Goal: Information Seeking & Learning: Learn about a topic

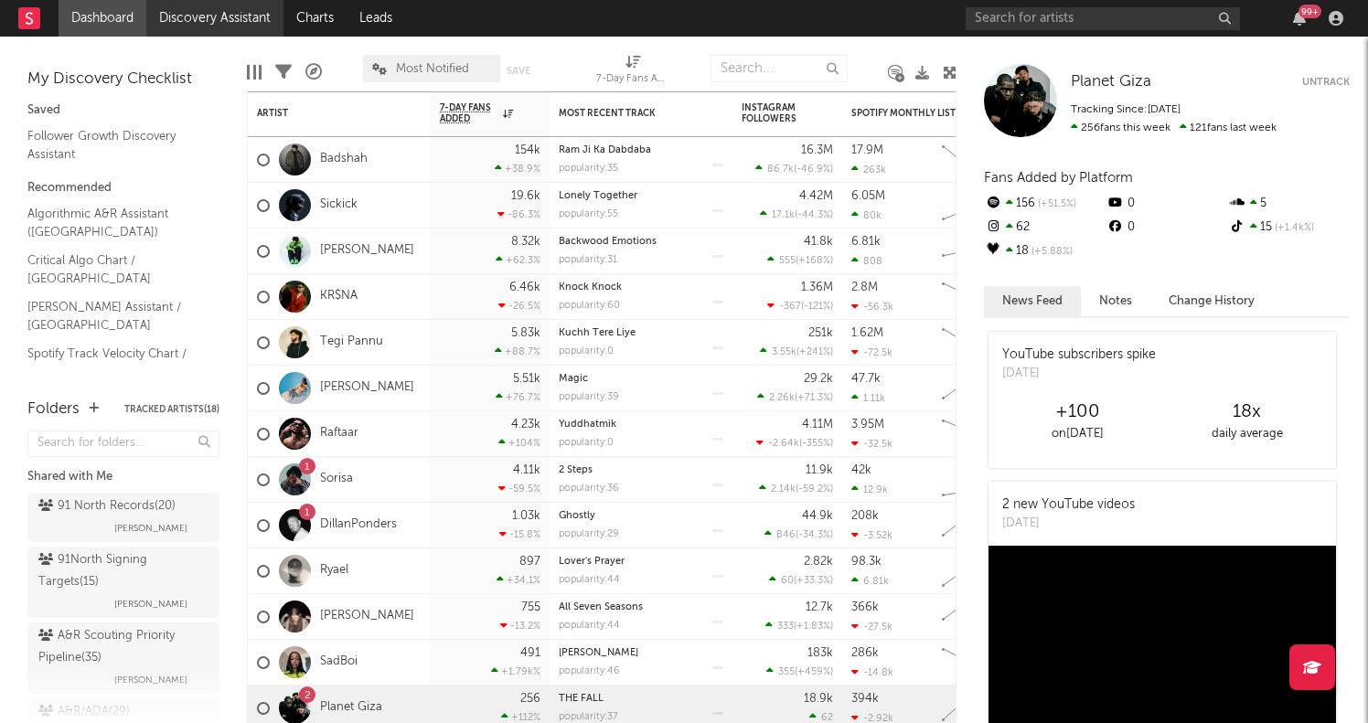
click at [222, 28] on link "Discovery Assistant" at bounding box center [214, 18] width 137 height 37
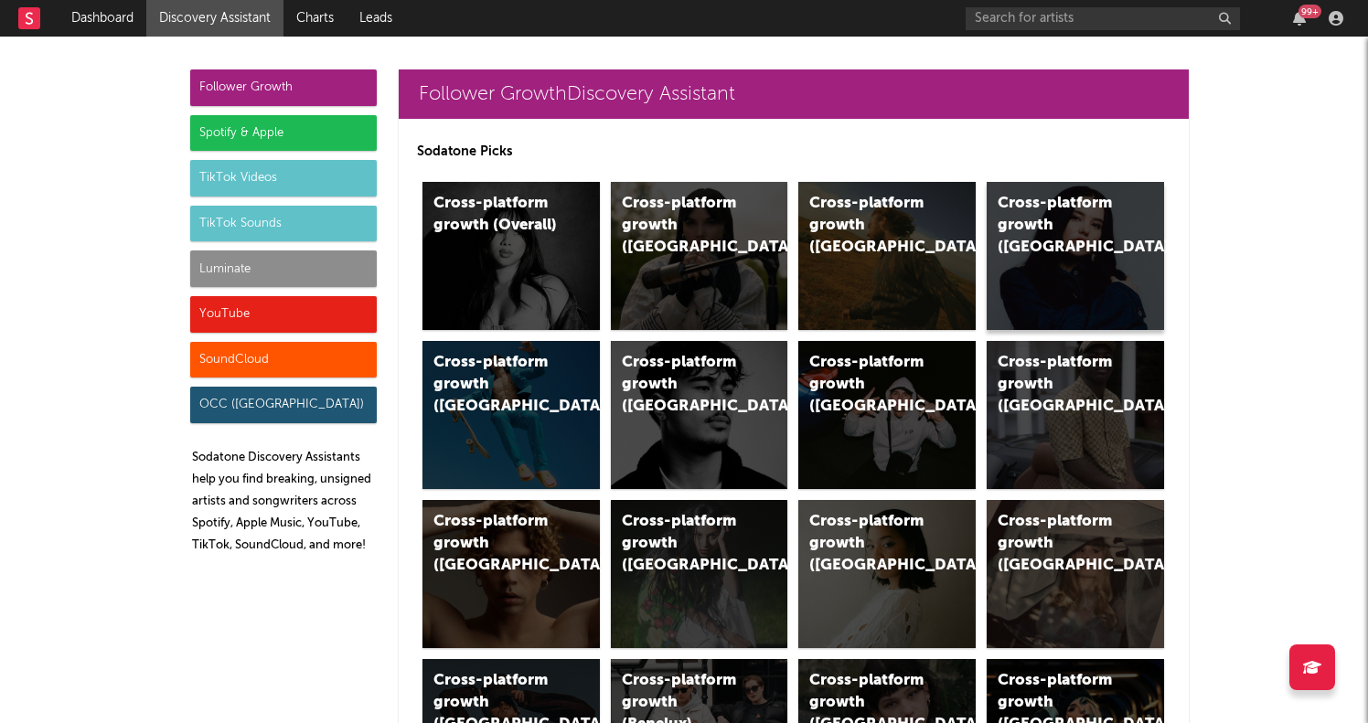
click at [1093, 252] on div "Cross-platform growth ([GEOGRAPHIC_DATA])" at bounding box center [1060, 226] width 124 height 66
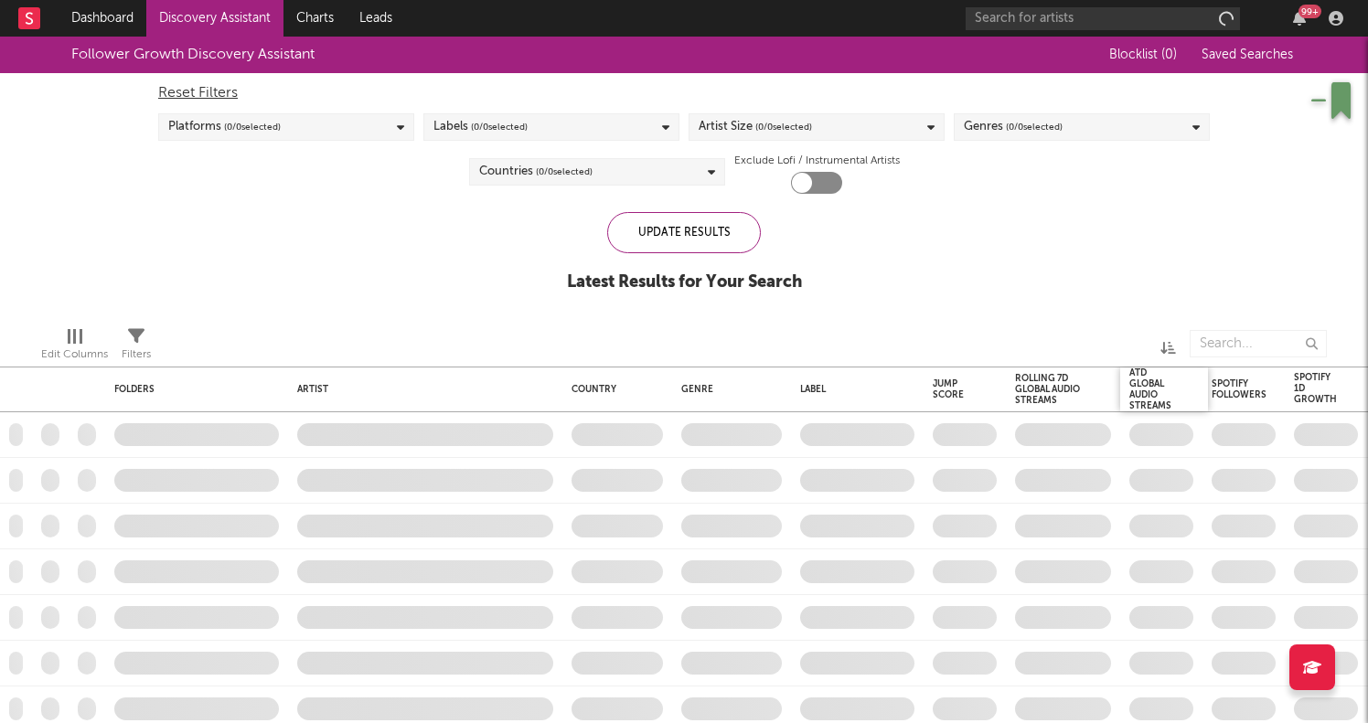
checkbox input "true"
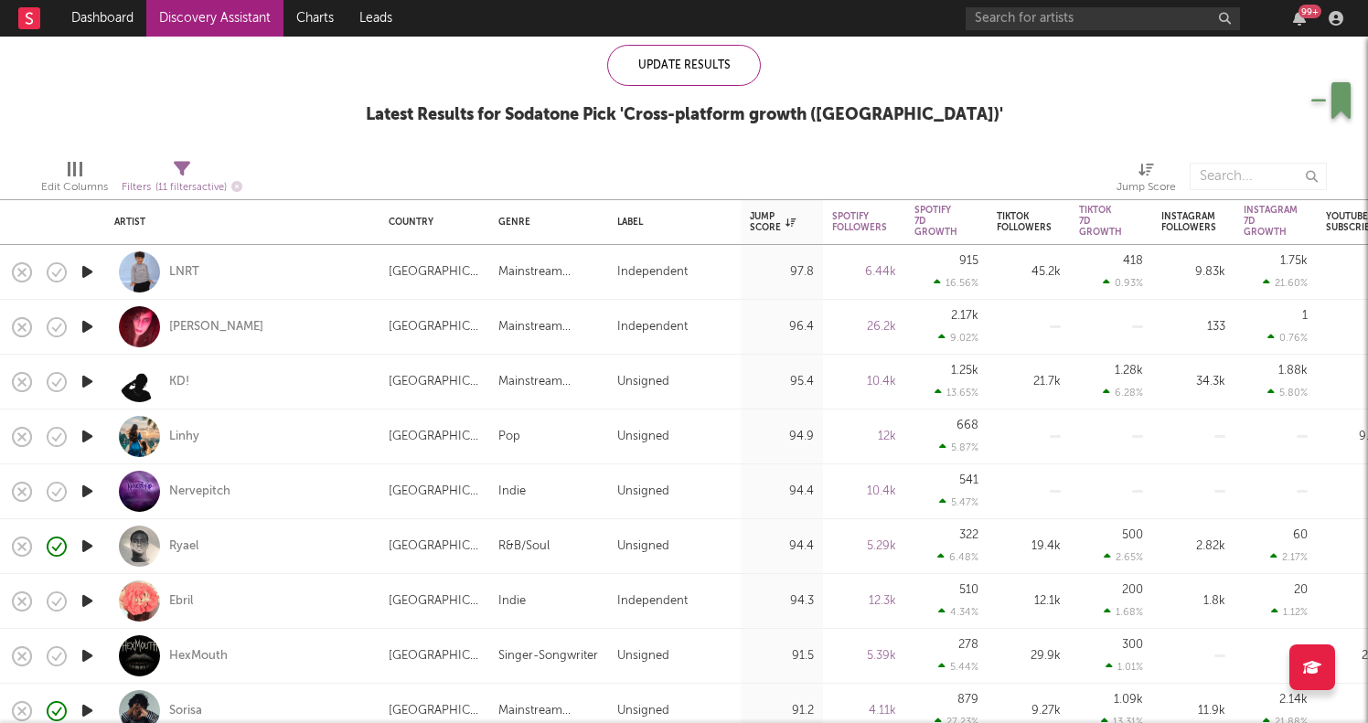
click at [91, 434] on icon "button" at bounding box center [87, 436] width 19 height 23
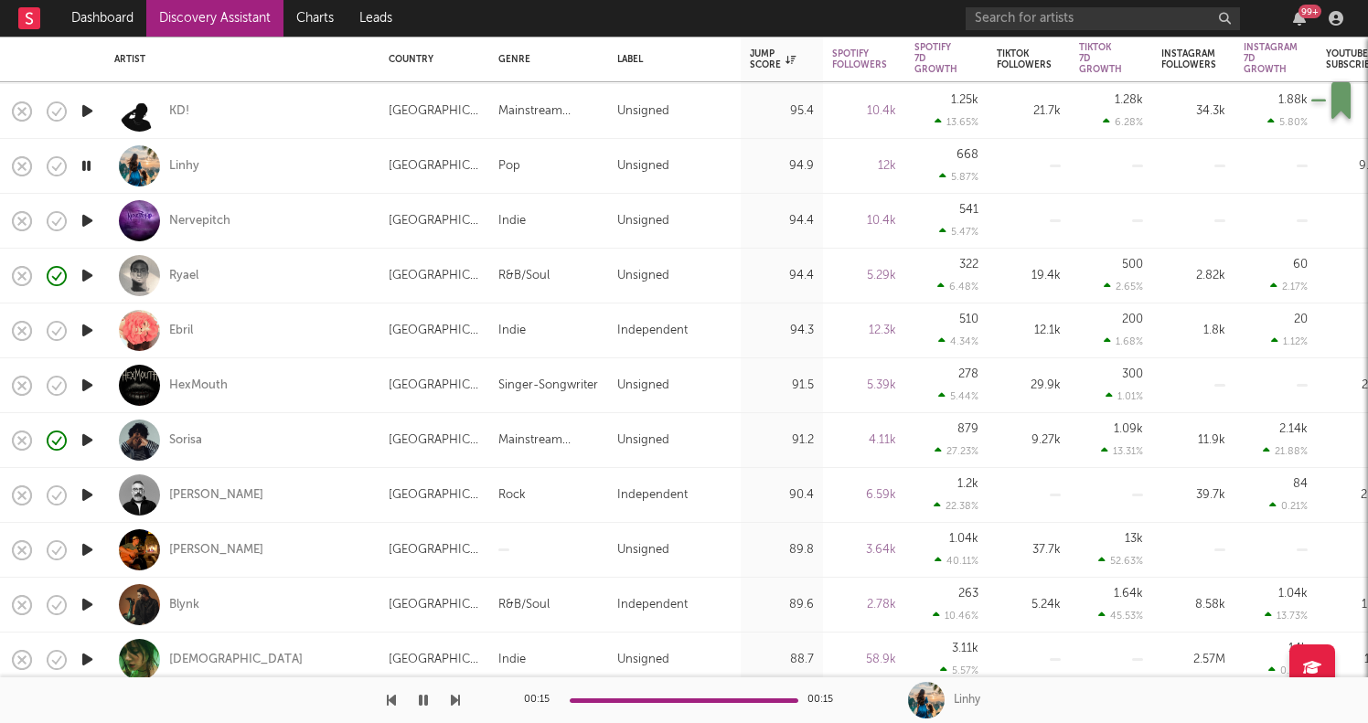
click at [92, 272] on icon "button" at bounding box center [87, 275] width 19 height 23
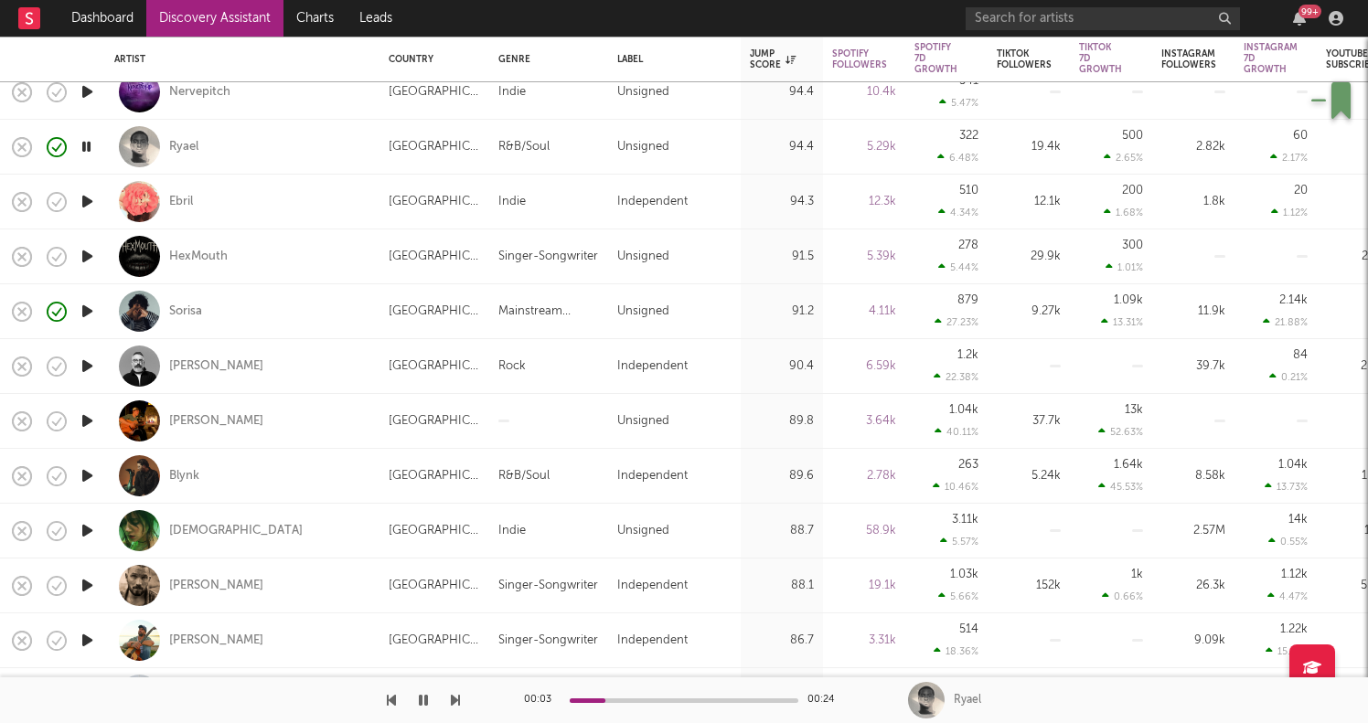
click at [93, 418] on icon "button" at bounding box center [87, 421] width 19 height 23
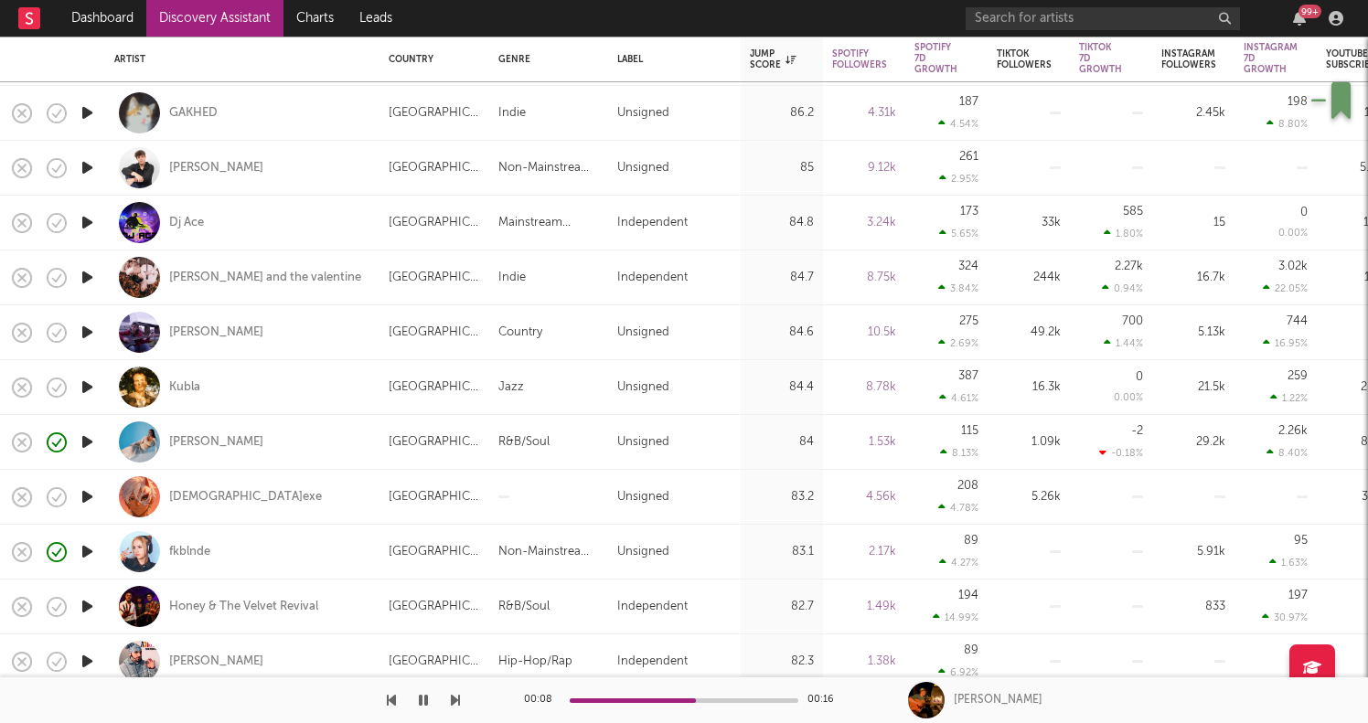
click at [84, 430] on div at bounding box center [87, 442] width 37 height 55
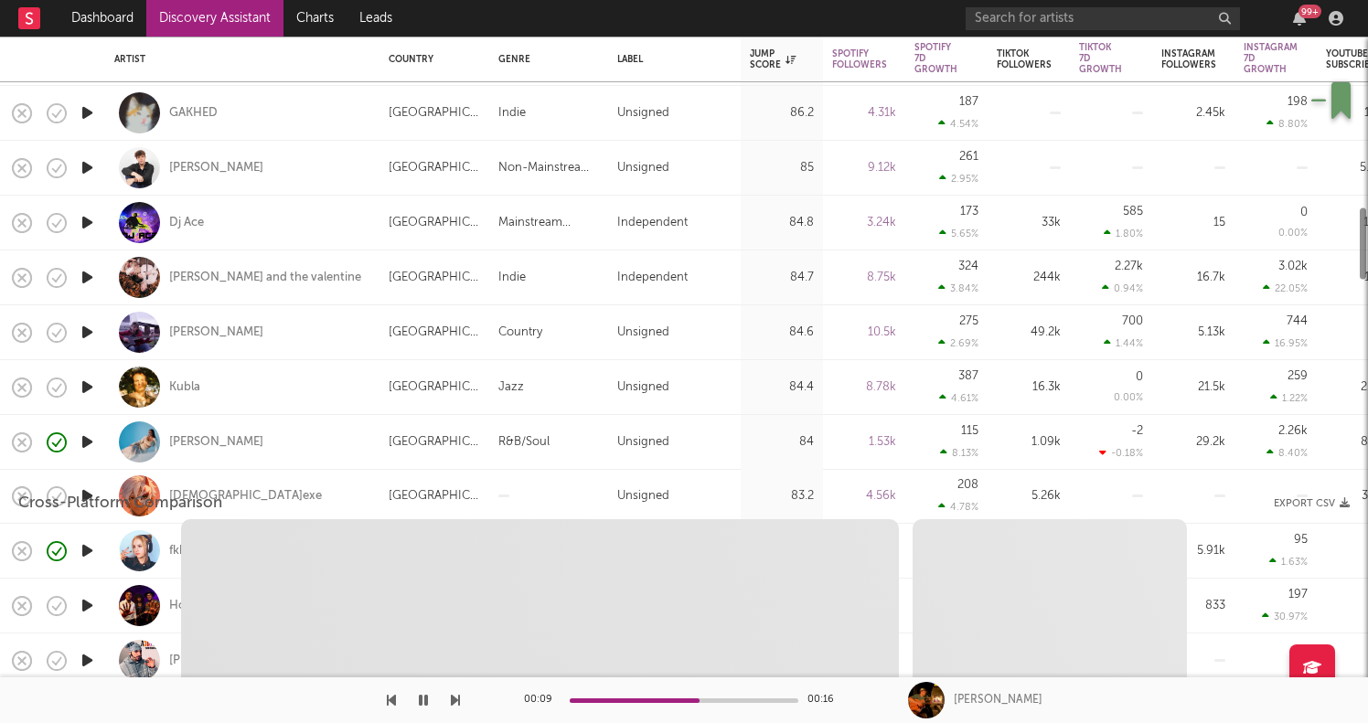
select select "1w"
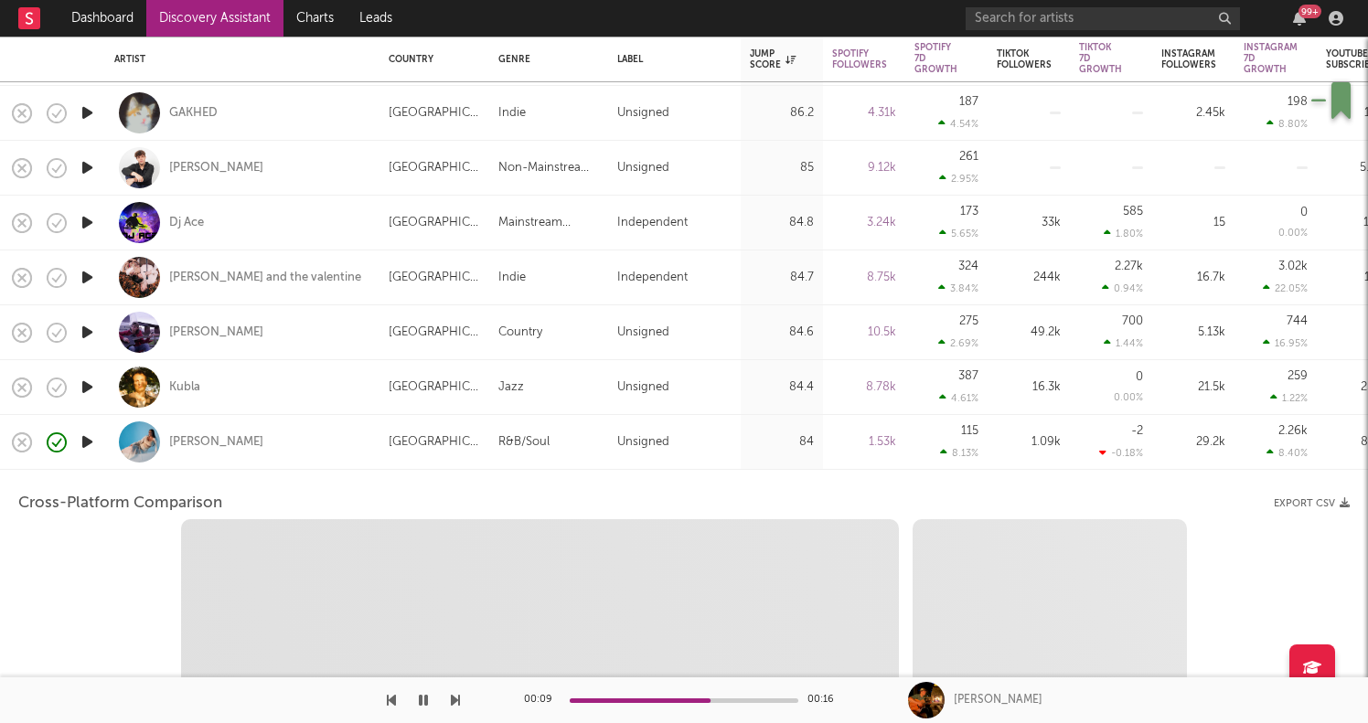
click at [87, 445] on icon "button" at bounding box center [87, 442] width 19 height 23
select select "1w"
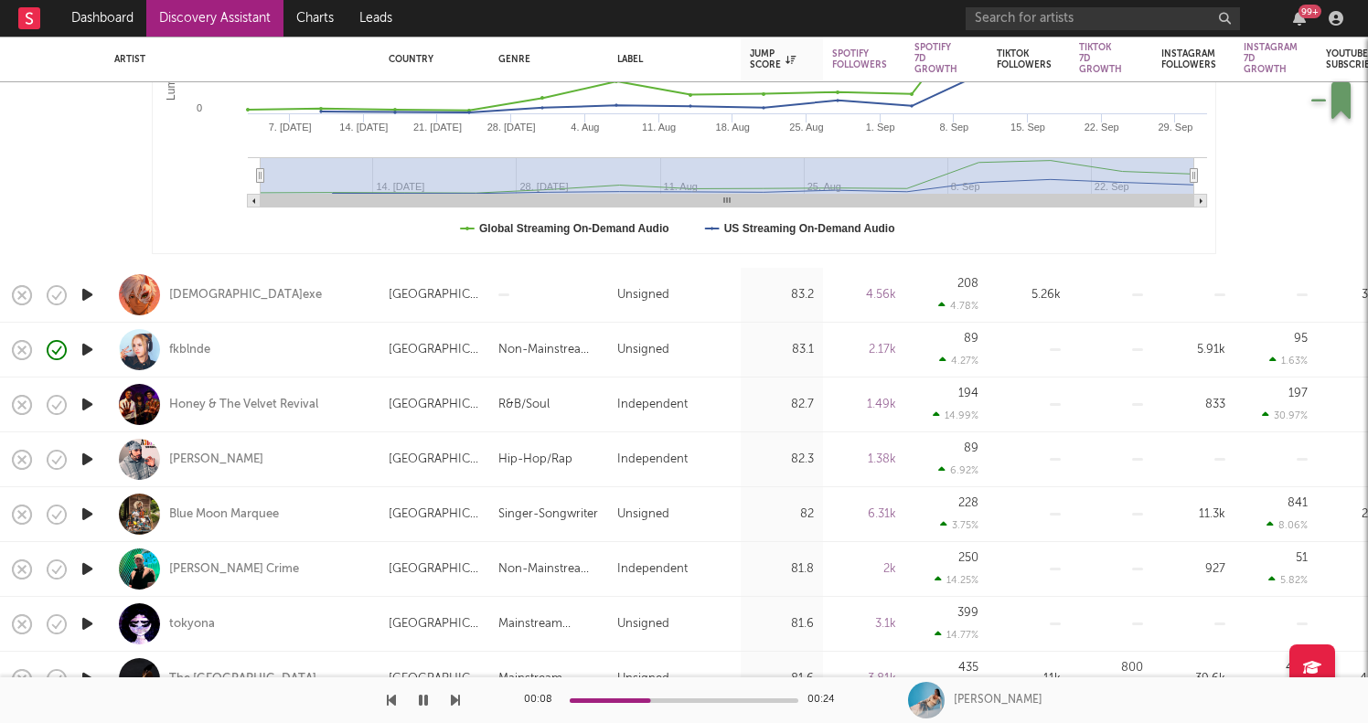
select select "1m"
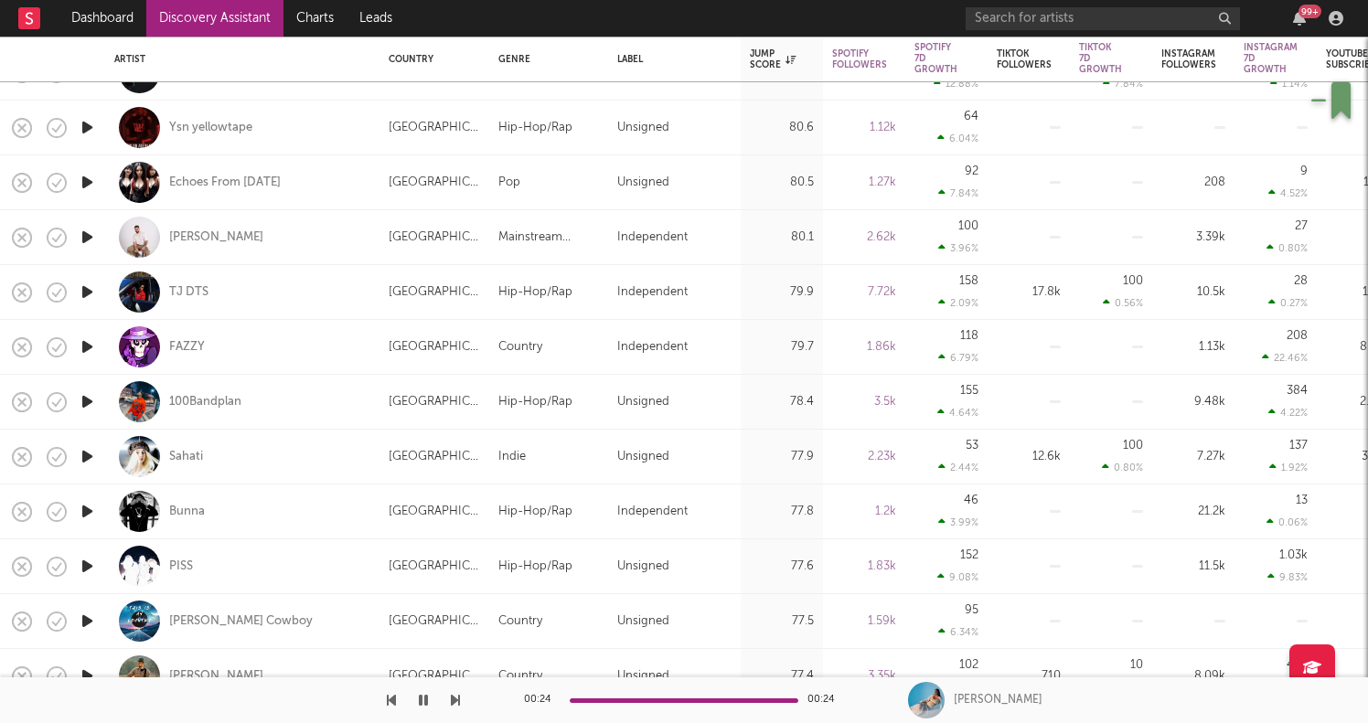
click at [92, 399] on icon "button" at bounding box center [87, 401] width 19 height 23
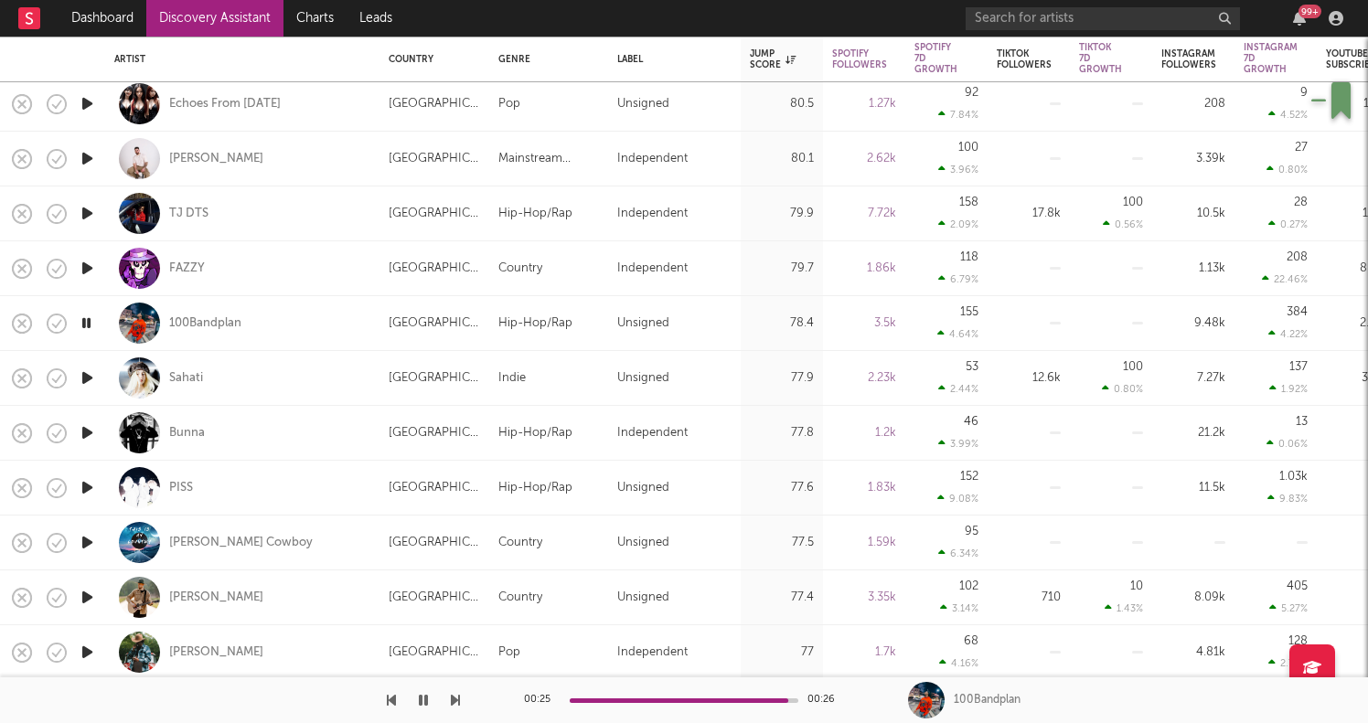
click at [432, 708] on button "button" at bounding box center [423, 701] width 18 height 46
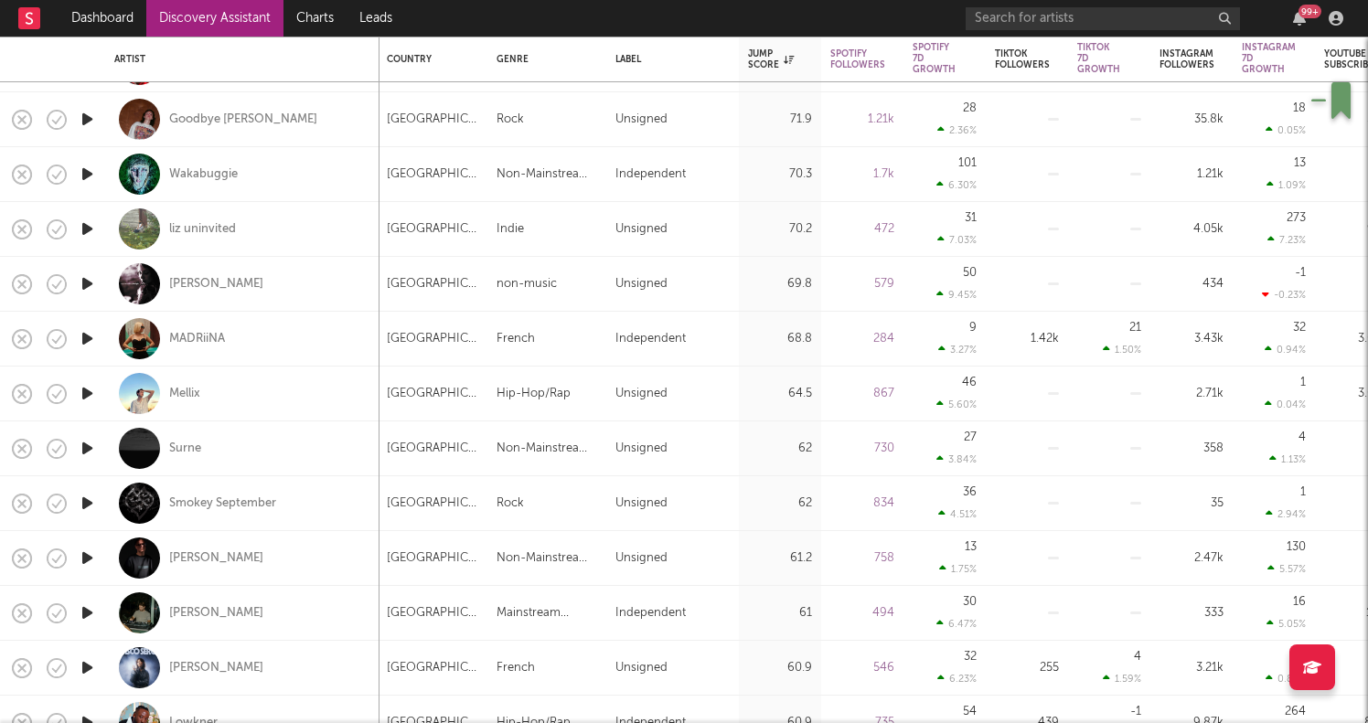
click at [96, 395] on icon "button" at bounding box center [87, 393] width 19 height 23
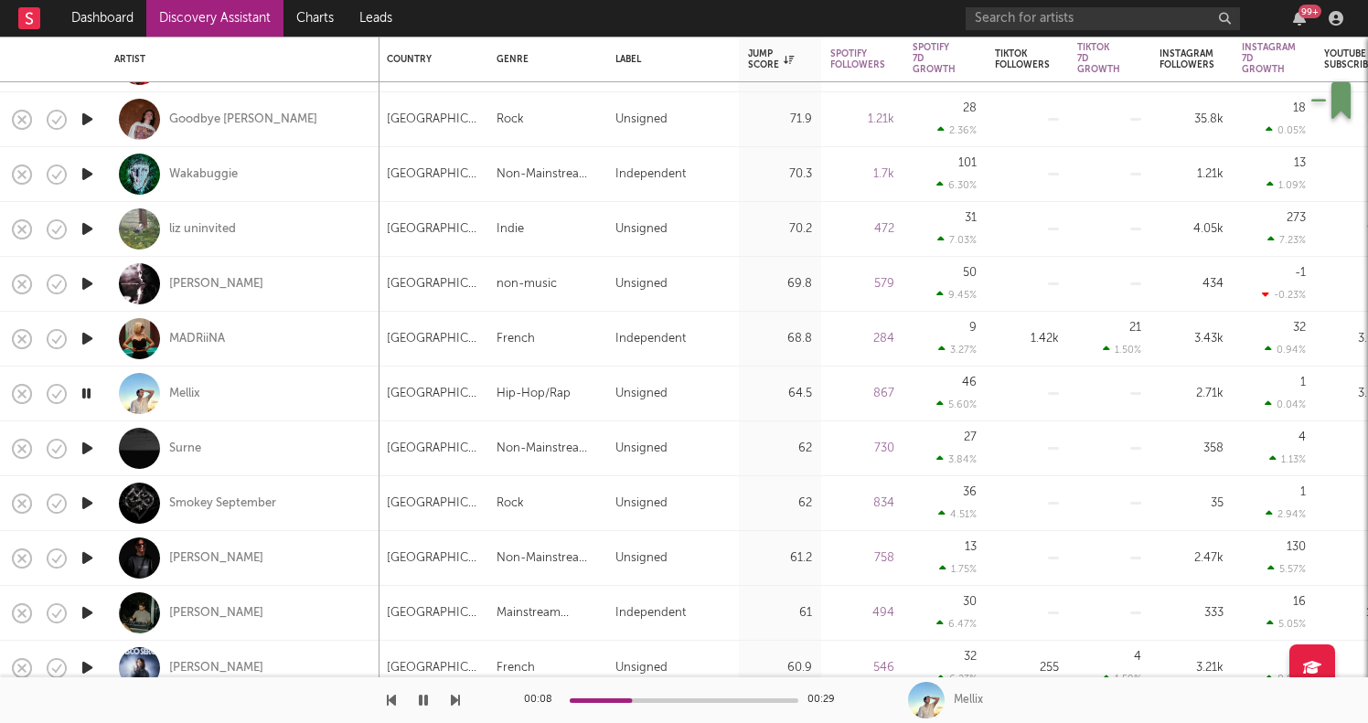
click at [91, 395] on icon "button" at bounding box center [86, 393] width 17 height 23
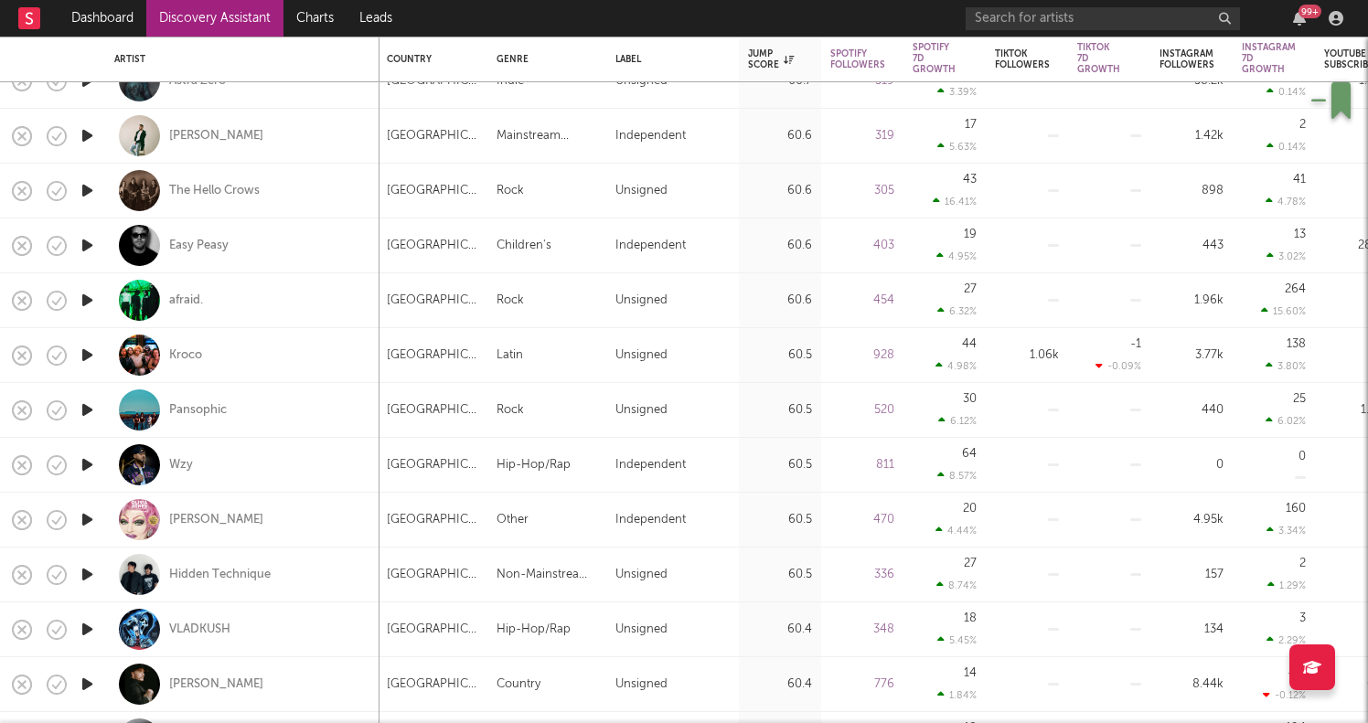
click at [91, 464] on icon "button" at bounding box center [87, 465] width 19 height 23
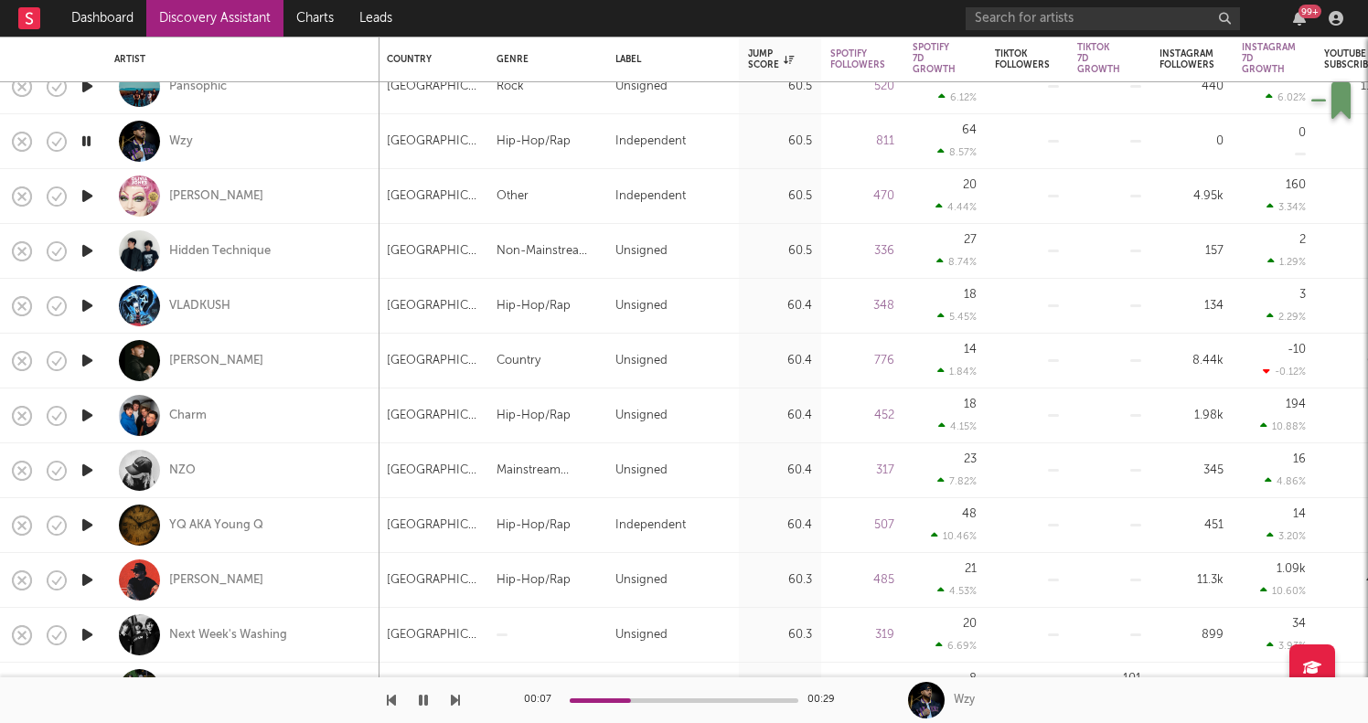
click at [89, 413] on icon "button" at bounding box center [87, 415] width 19 height 23
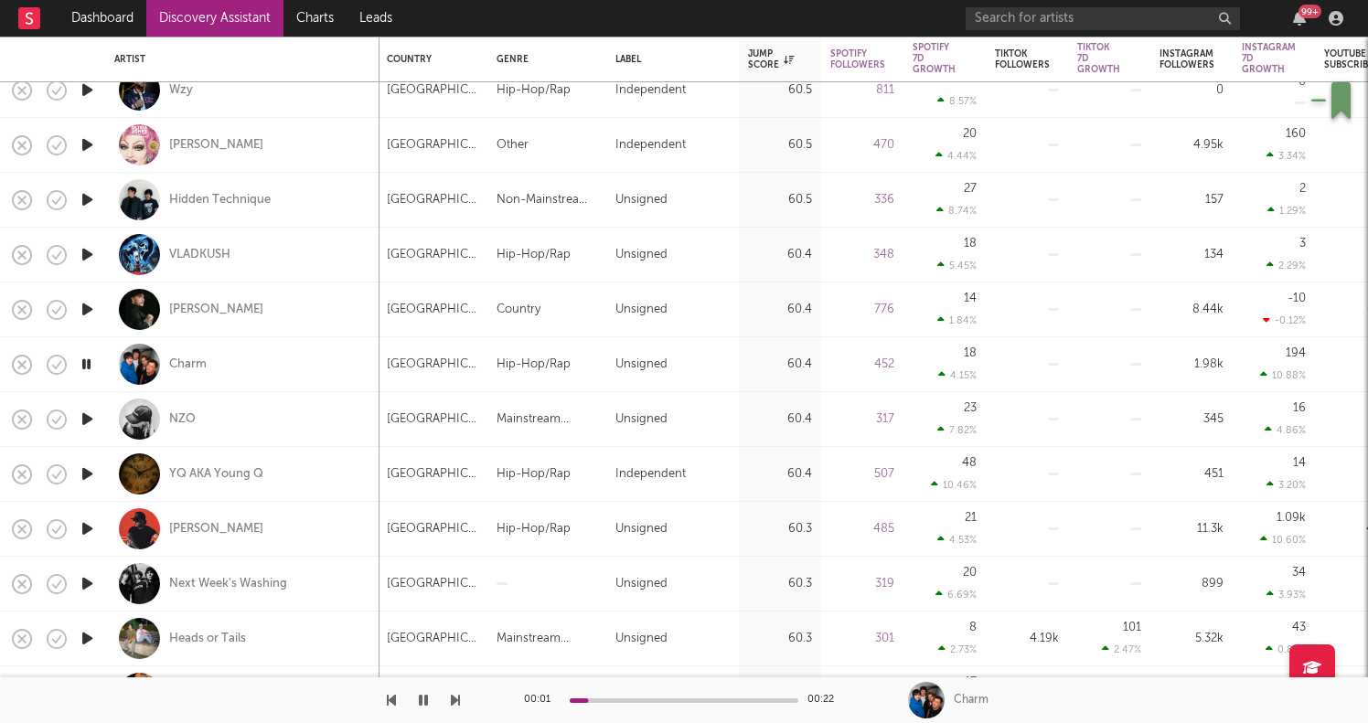
click at [87, 473] on icon "button" at bounding box center [87, 474] width 19 height 23
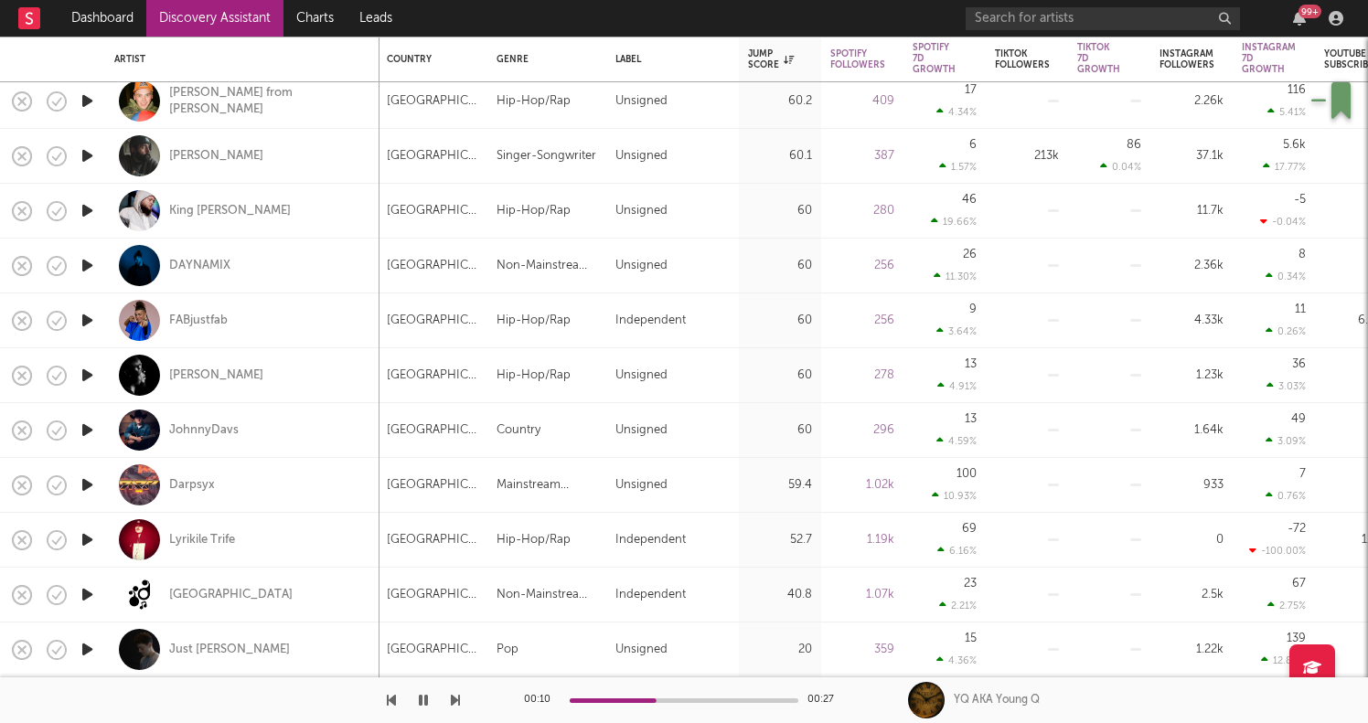
click at [84, 539] on icon "button" at bounding box center [87, 539] width 19 height 23
click at [91, 210] on icon "button" at bounding box center [87, 210] width 19 height 23
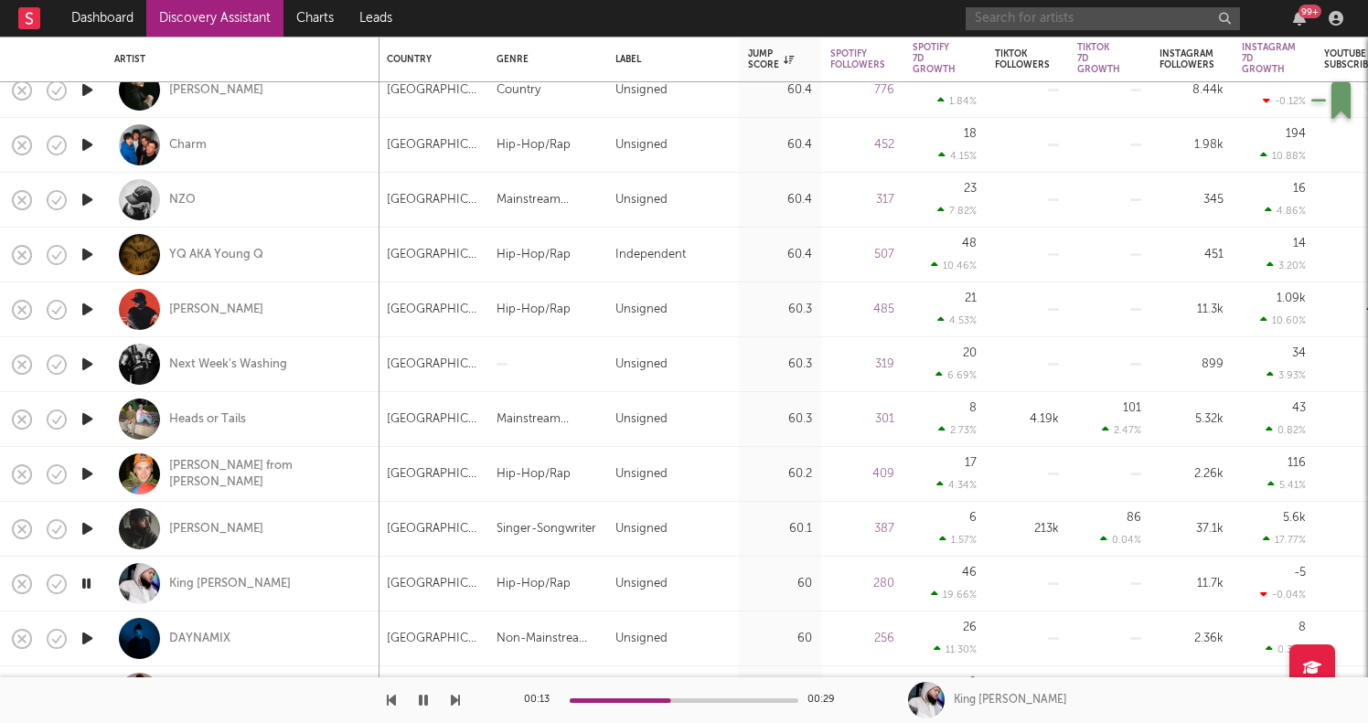
click at [1019, 22] on input "text" at bounding box center [1103, 18] width 274 height 23
click at [1014, 10] on input "bolu" at bounding box center [1103, 18] width 274 height 23
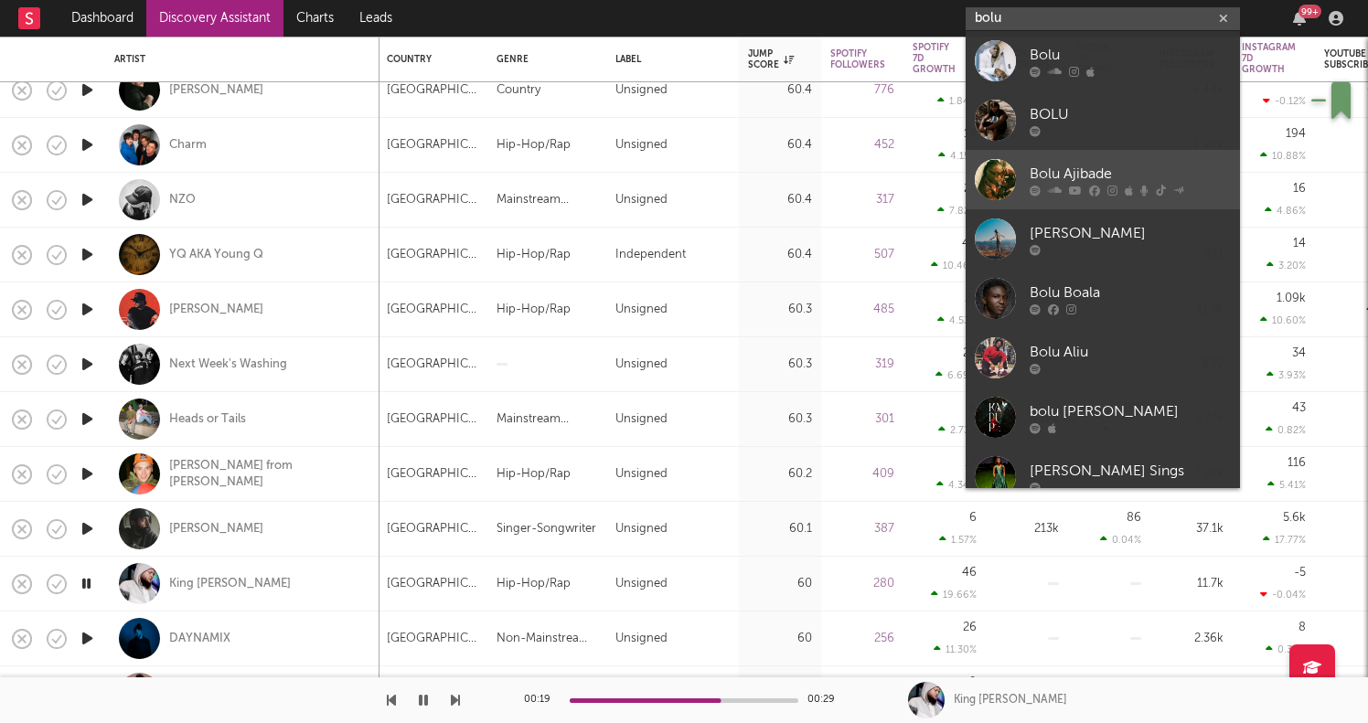
type input "bolu"
click at [1064, 166] on div "Bolu Ajibade" at bounding box center [1130, 174] width 201 height 22
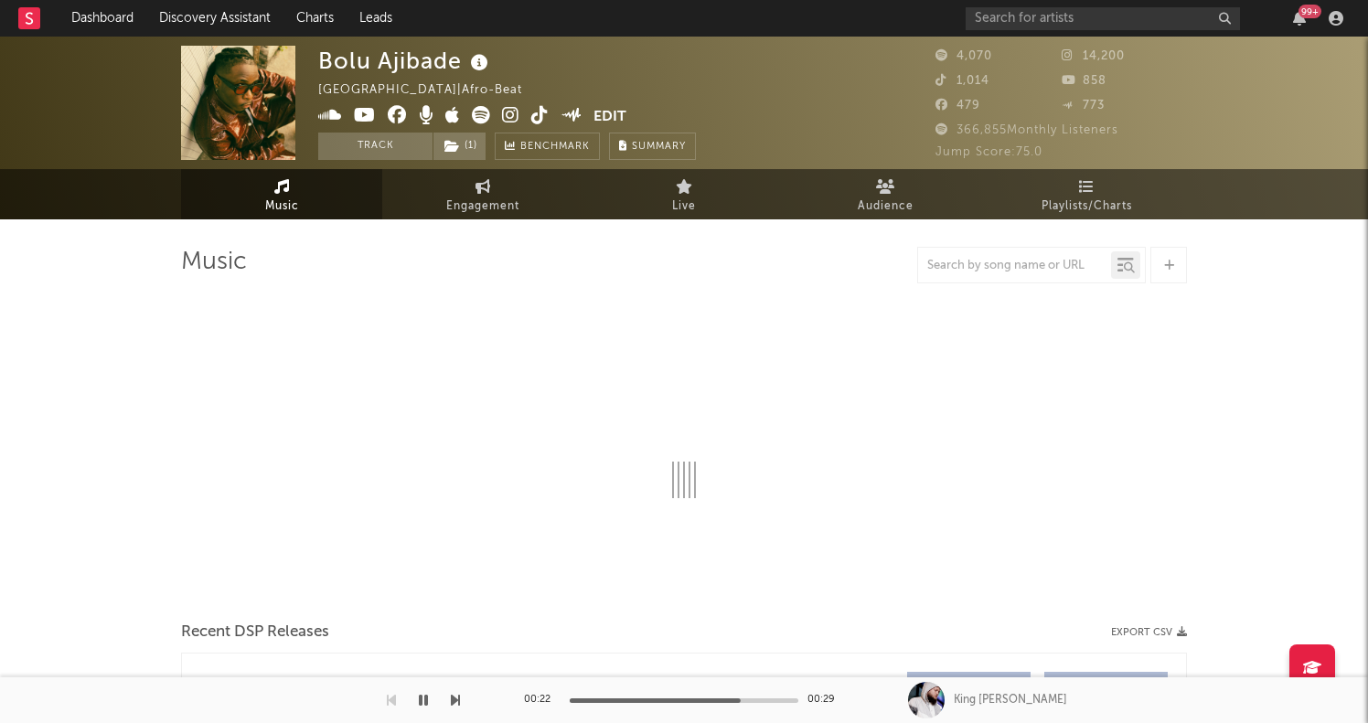
select select "6m"
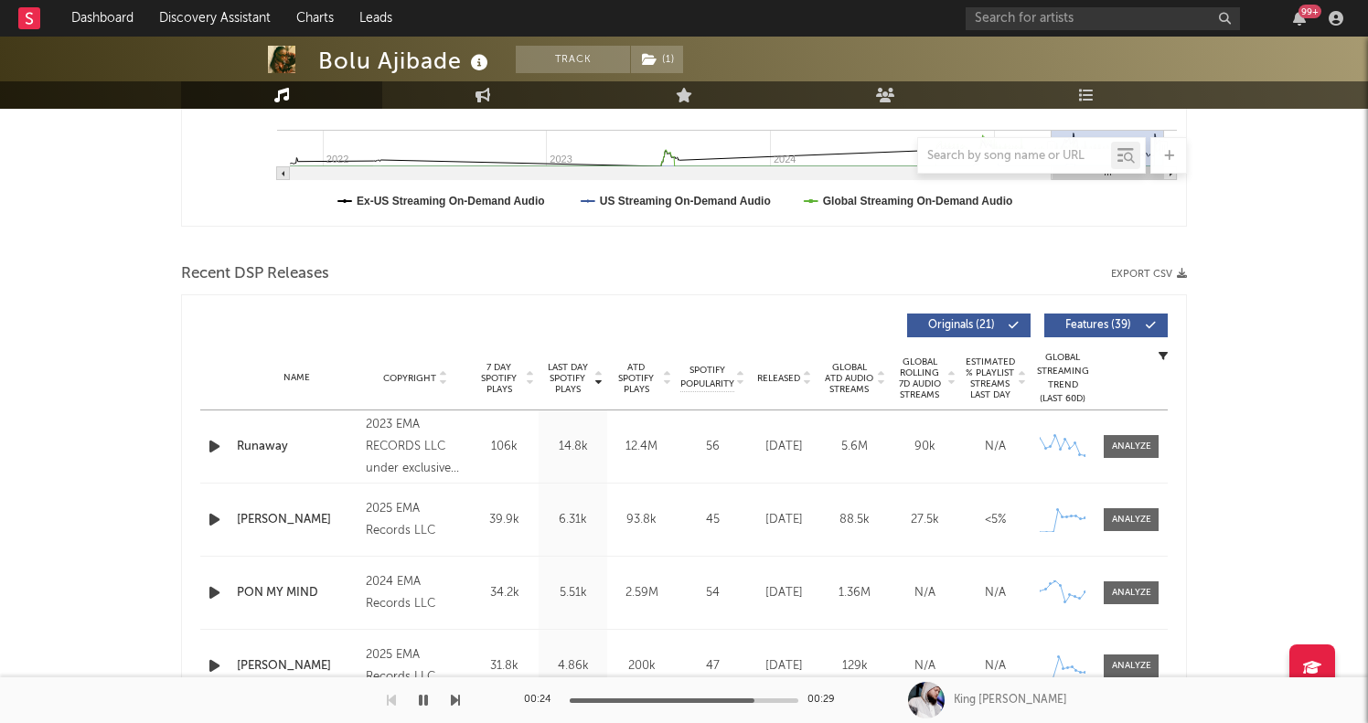
scroll to position [668, 0]
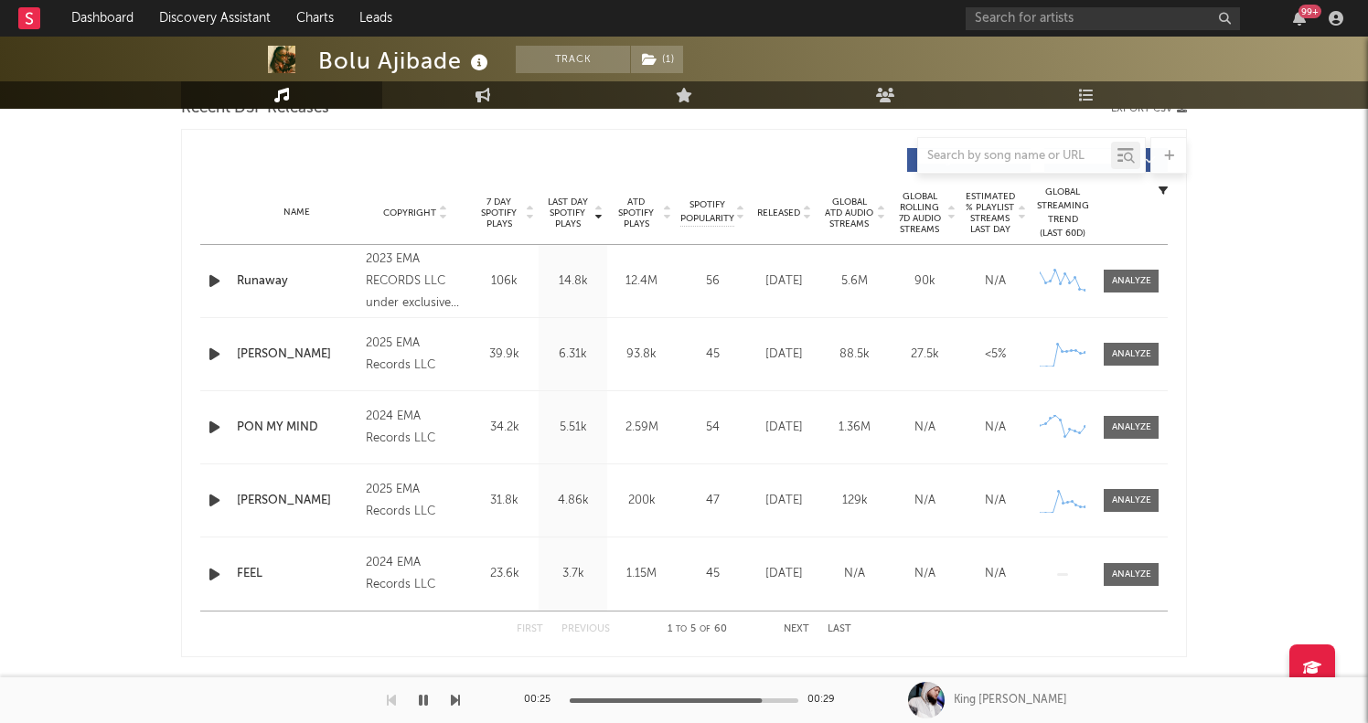
click at [212, 281] on icon "button" at bounding box center [214, 281] width 19 height 23
click at [1125, 361] on span at bounding box center [1131, 354] width 55 height 23
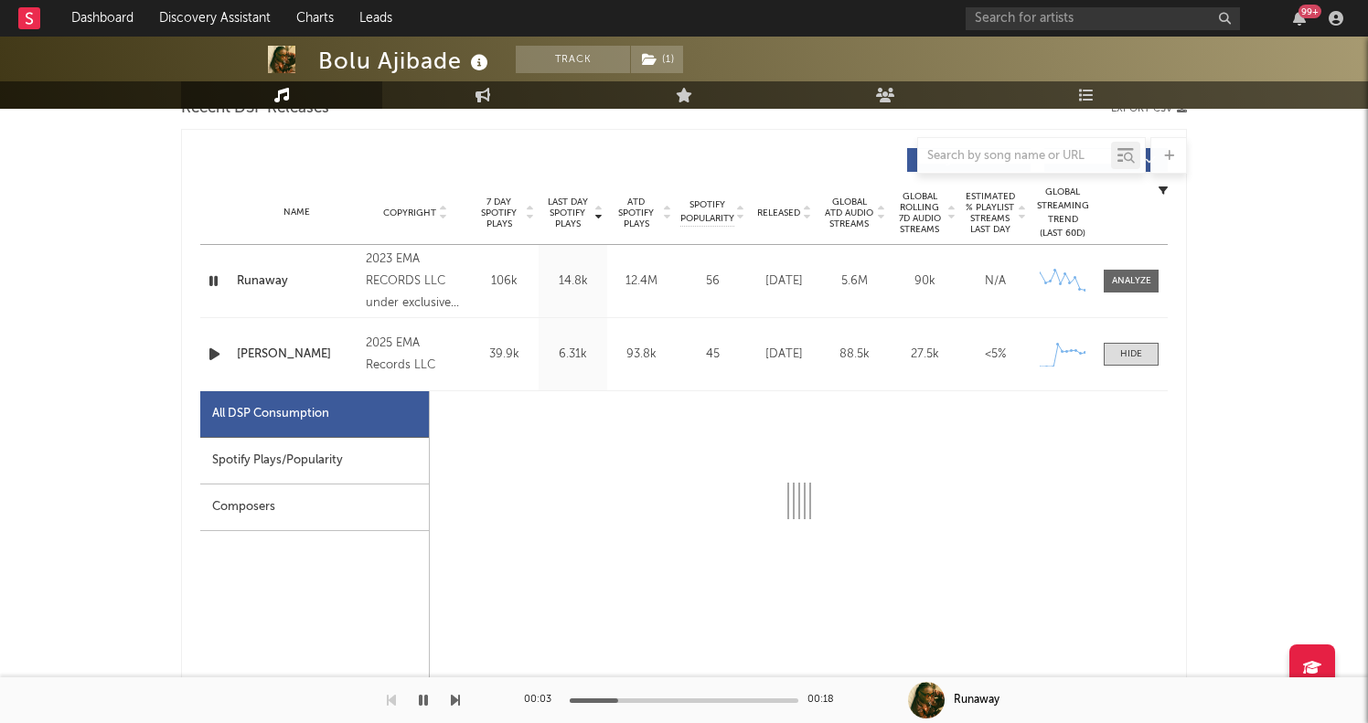
select select "1w"
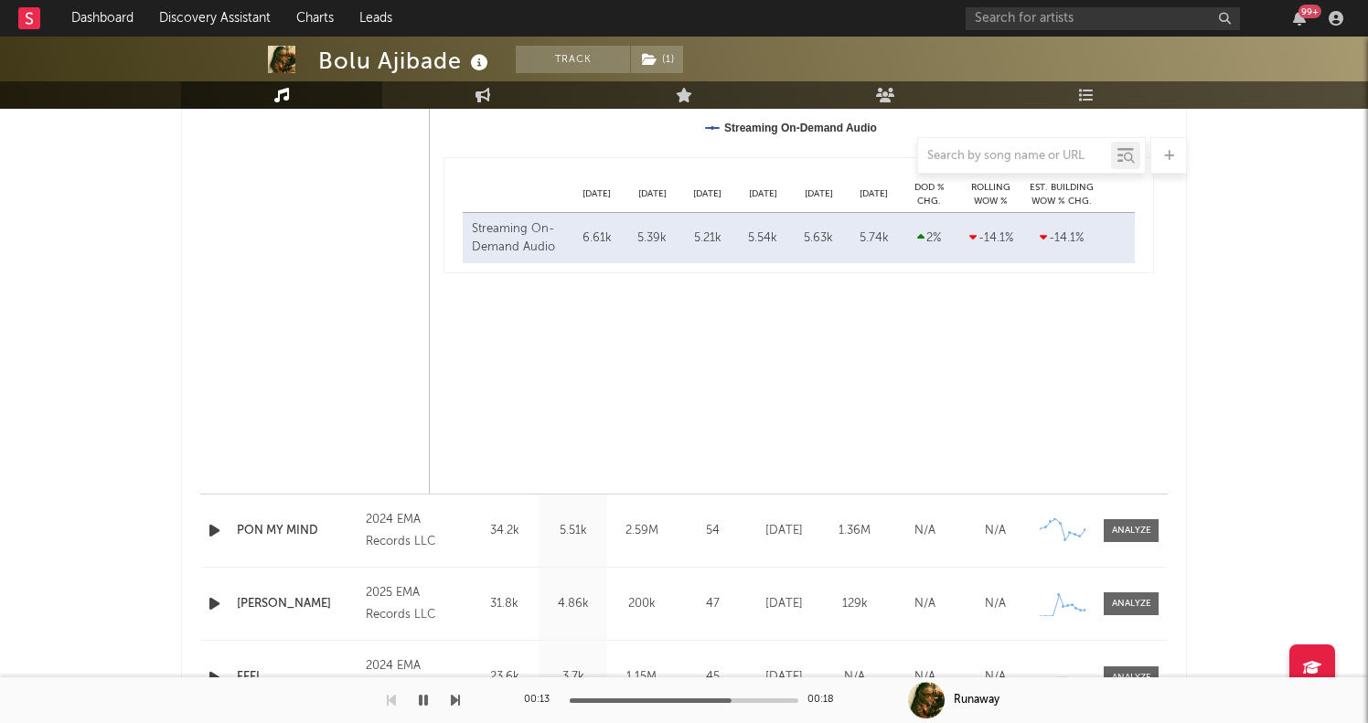
scroll to position [1492, 0]
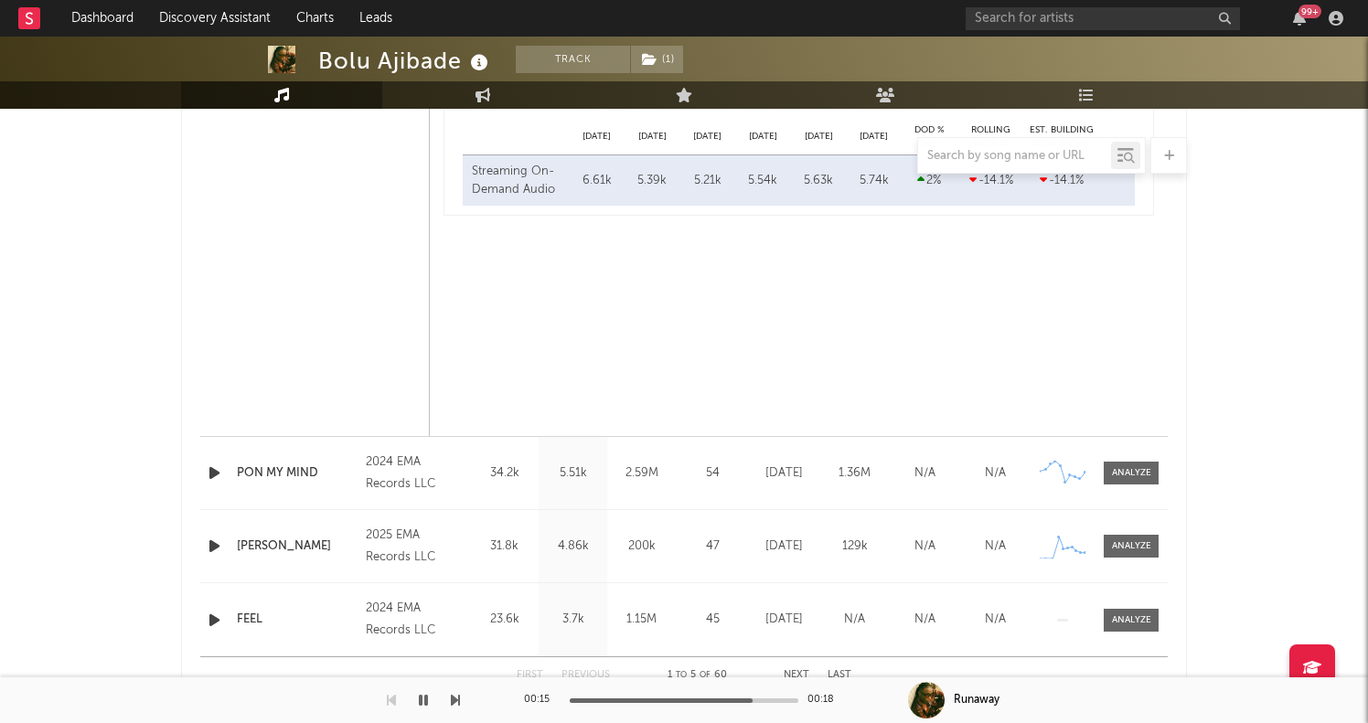
click at [218, 475] on icon "button" at bounding box center [214, 473] width 19 height 23
click at [1129, 463] on span at bounding box center [1131, 473] width 55 height 23
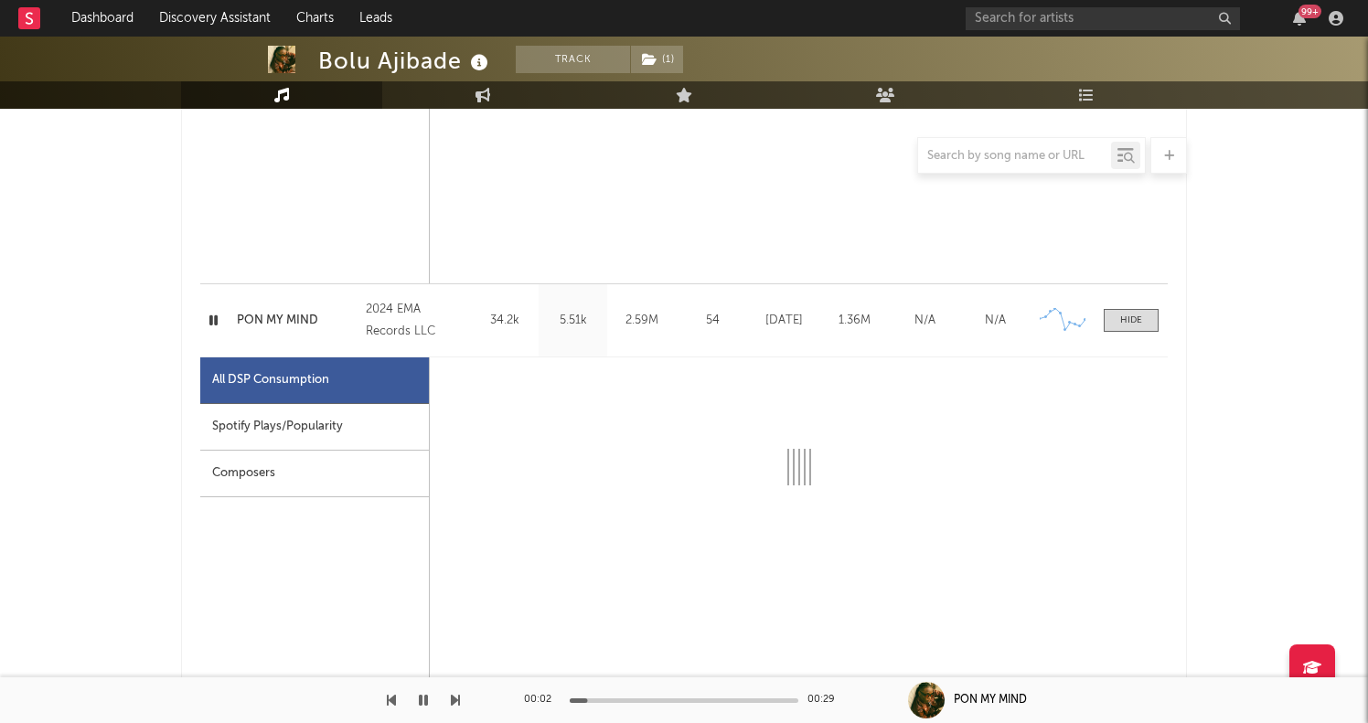
scroll to position [1649, 1]
select select "6m"
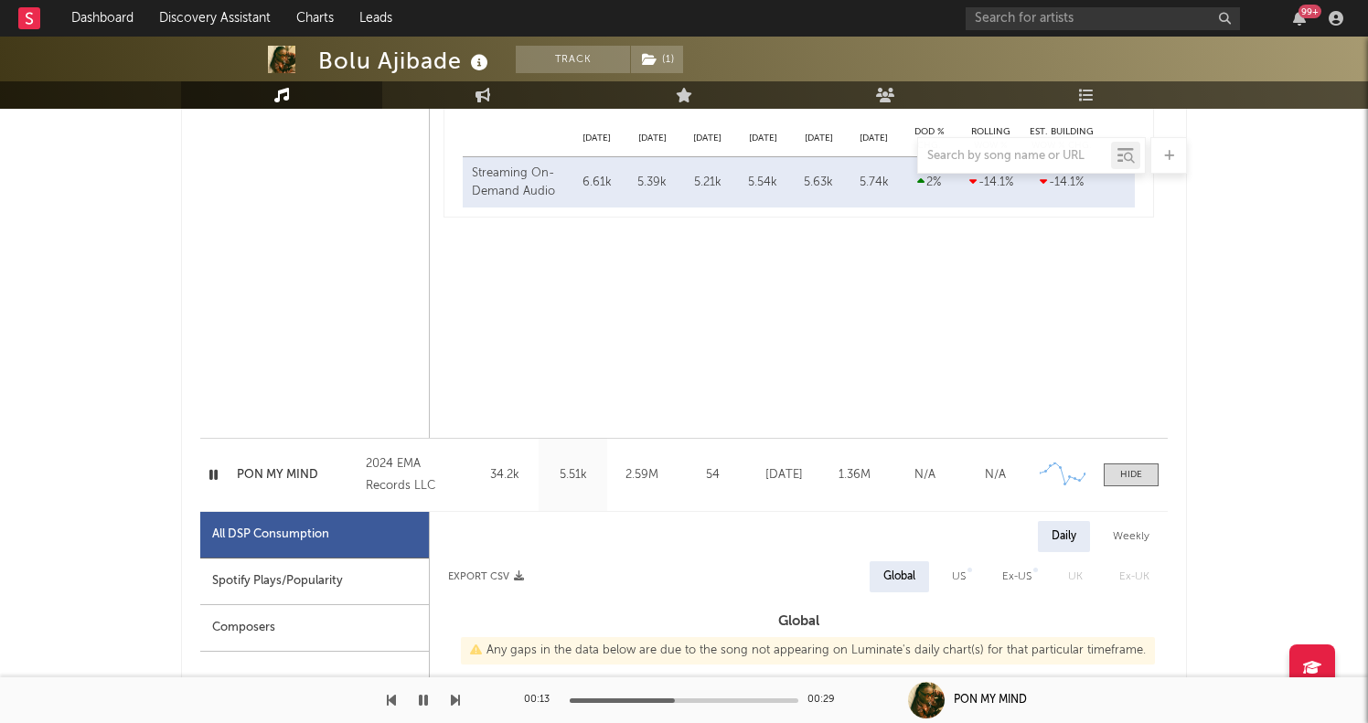
scroll to position [1435, 0]
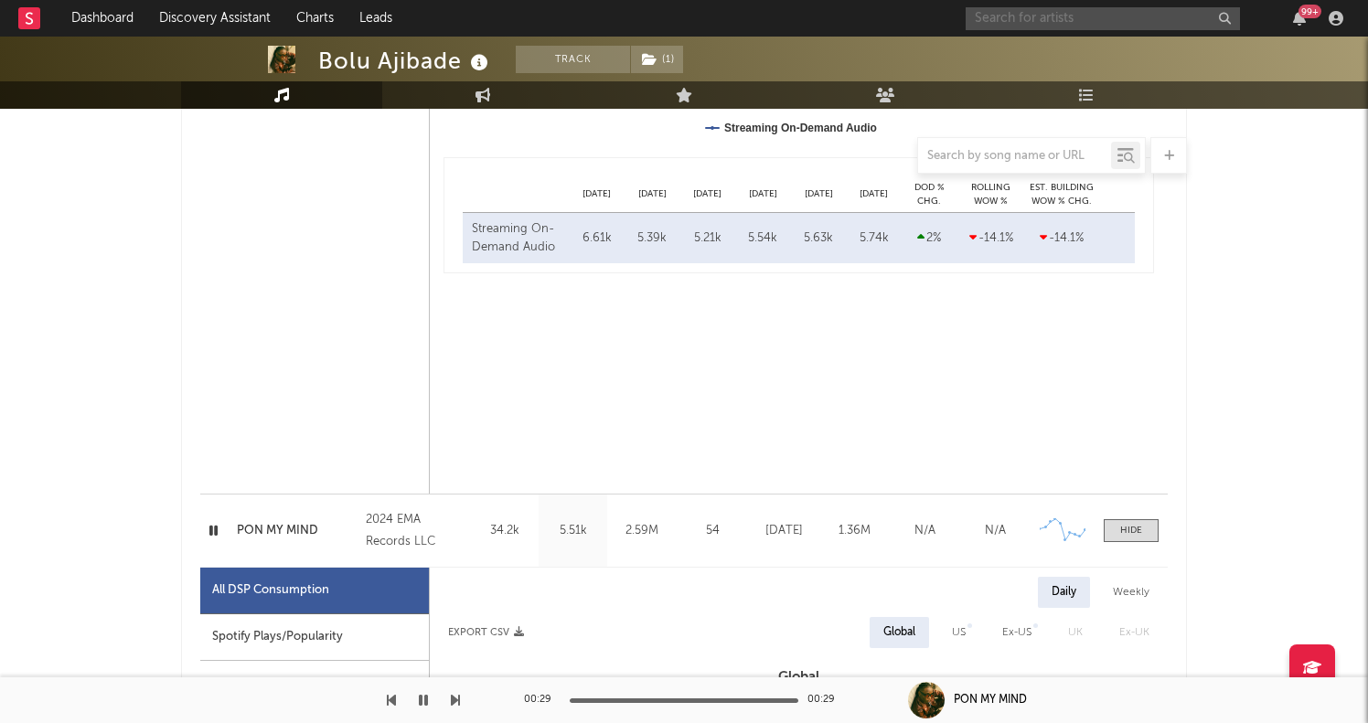
click at [1087, 13] on input "text" at bounding box center [1103, 18] width 274 height 23
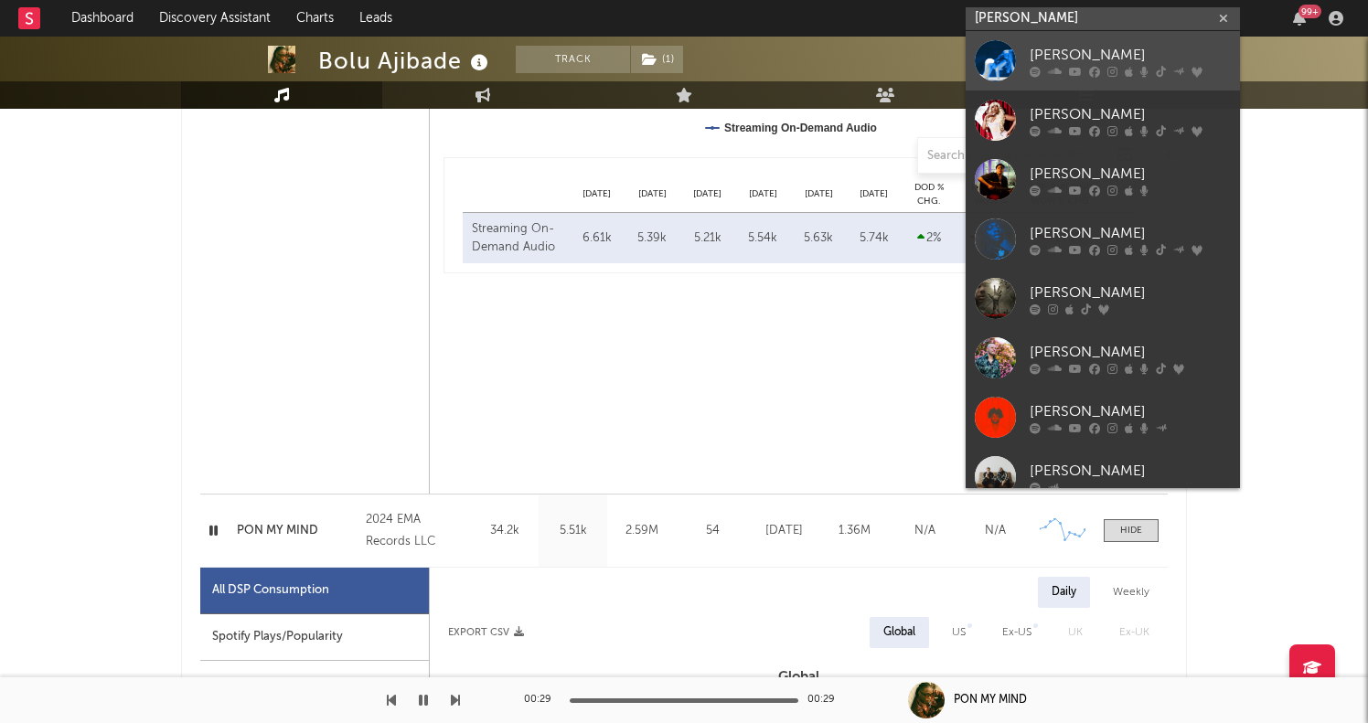
type input "tate"
click at [1073, 56] on div "[PERSON_NAME]" at bounding box center [1130, 55] width 201 height 22
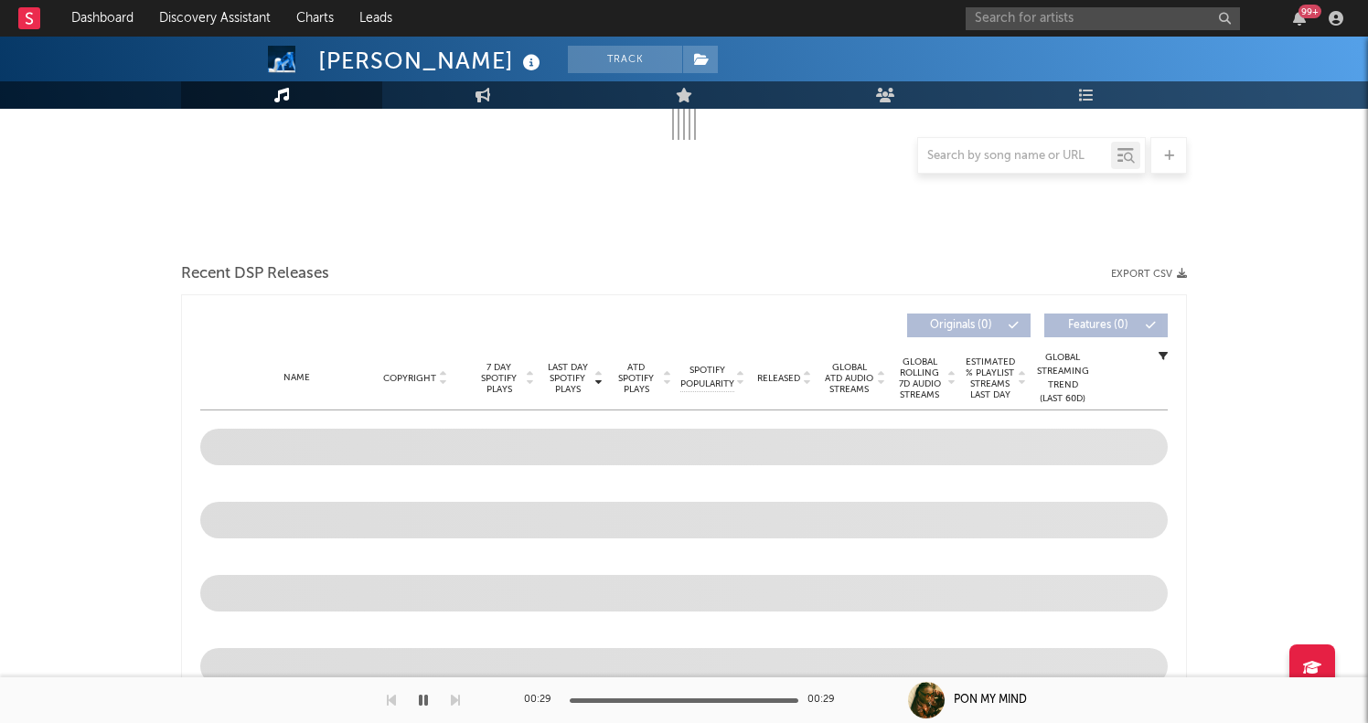
select select "6m"
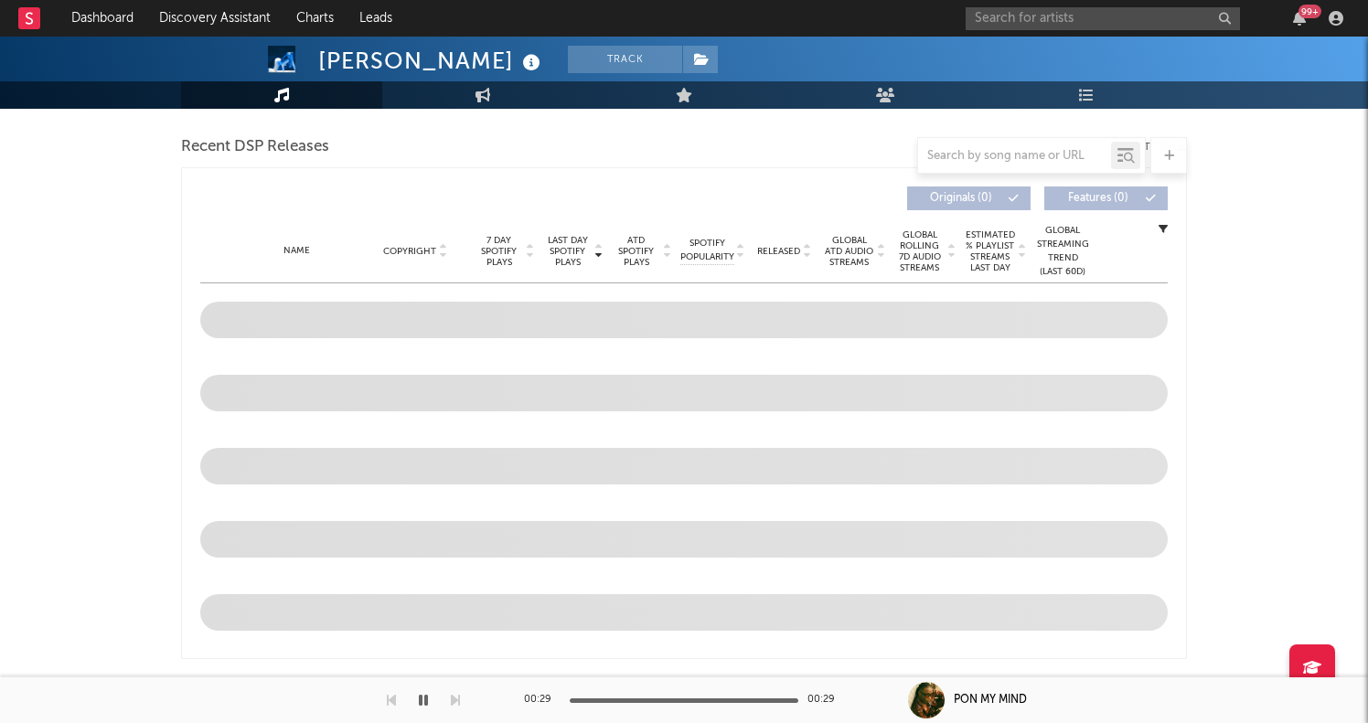
scroll to position [633, 0]
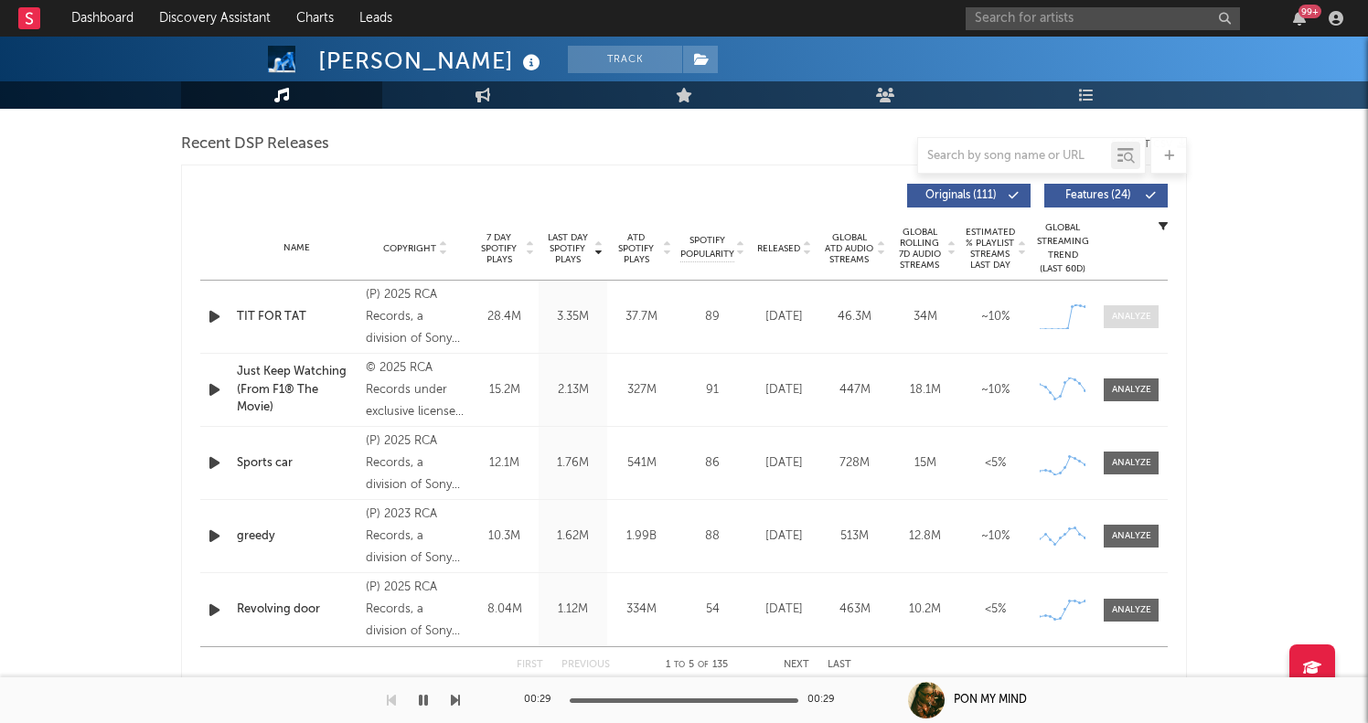
click at [1105, 314] on span at bounding box center [1131, 316] width 55 height 23
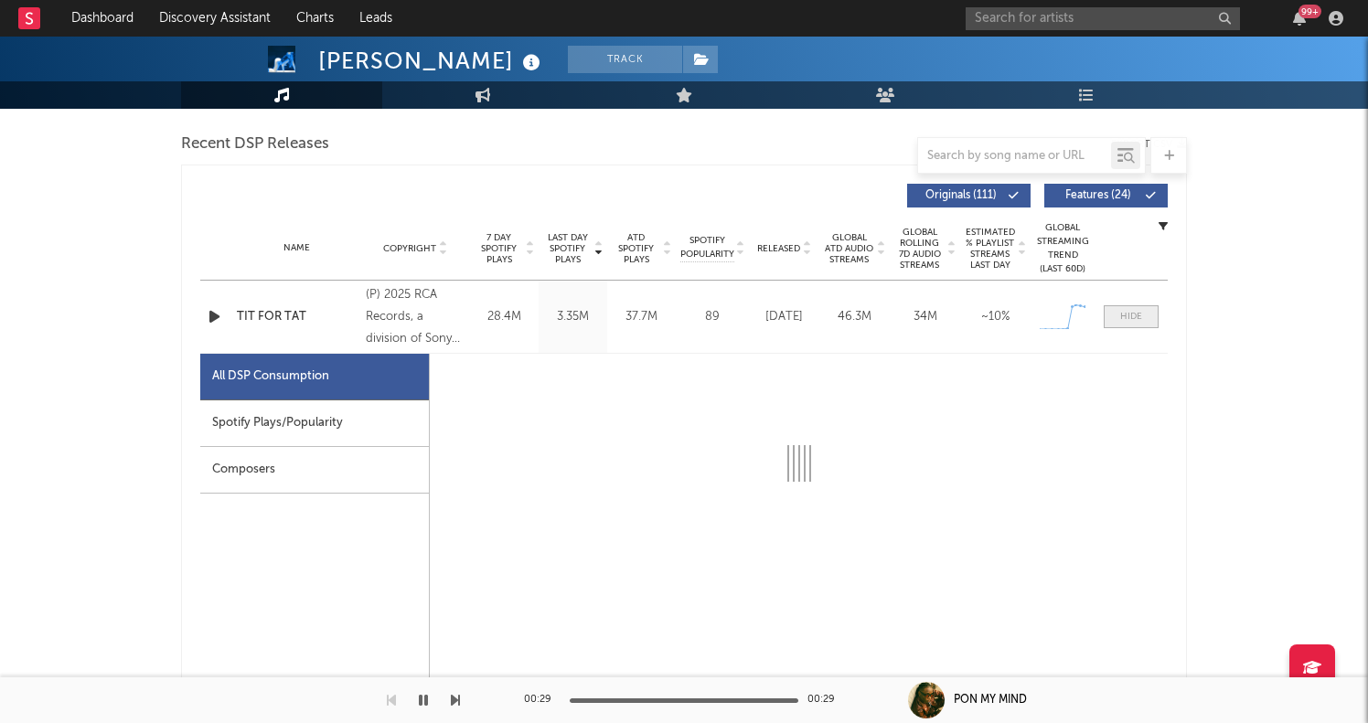
select select "1w"
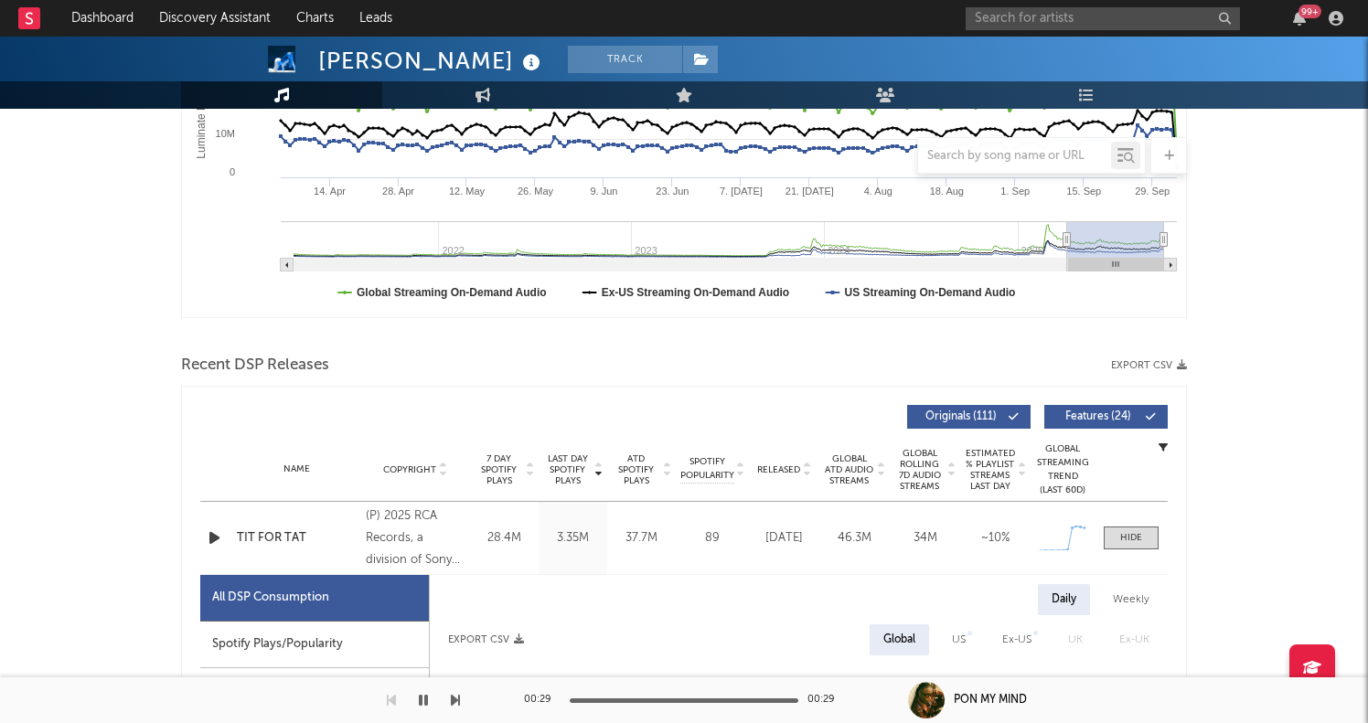
scroll to position [409, 0]
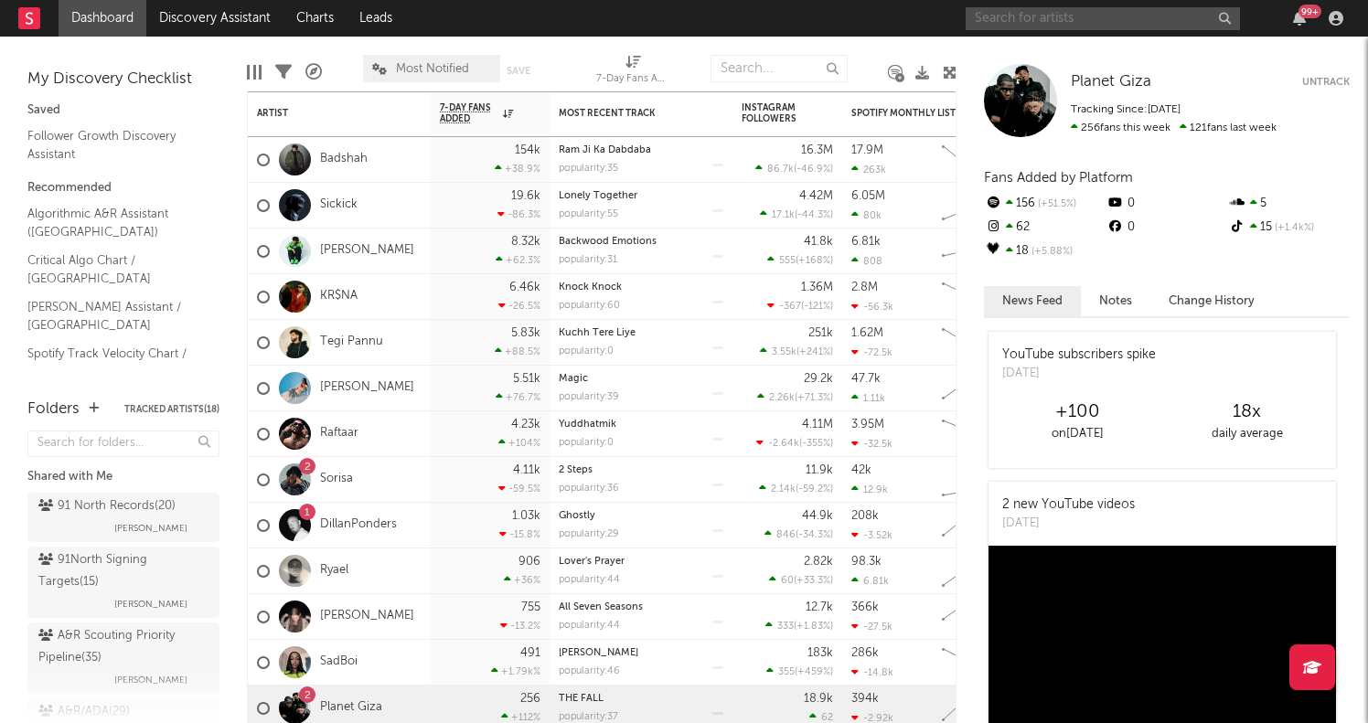
click at [1073, 15] on input "text" at bounding box center [1103, 18] width 274 height 23
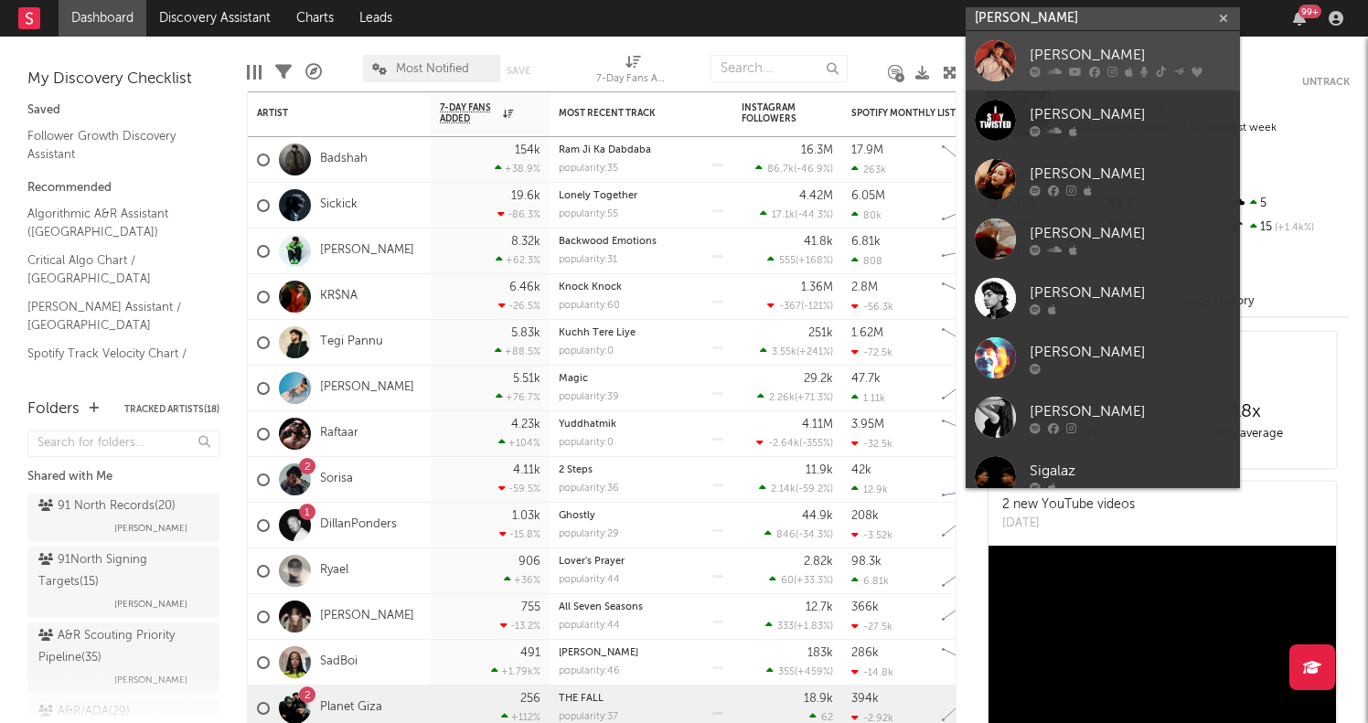
type input "sigala"
click at [1059, 69] on icon at bounding box center [1055, 71] width 14 height 11
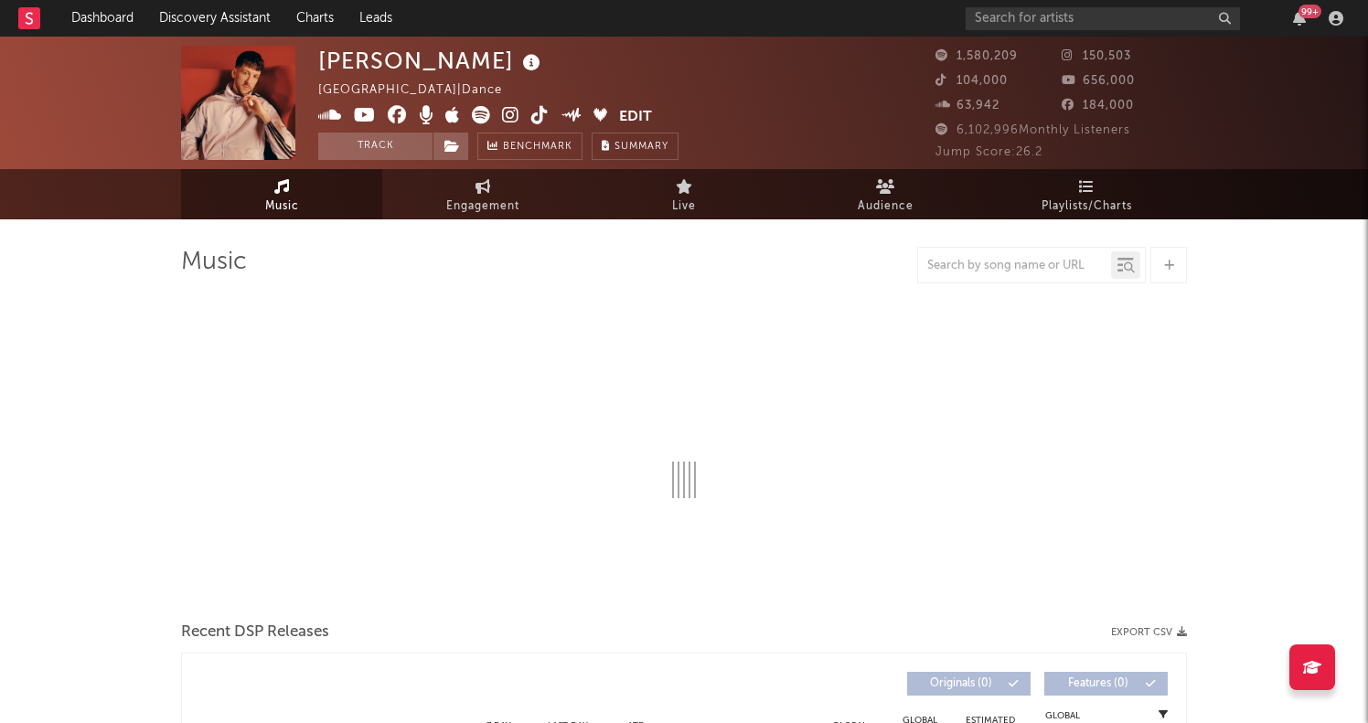
select select "6m"
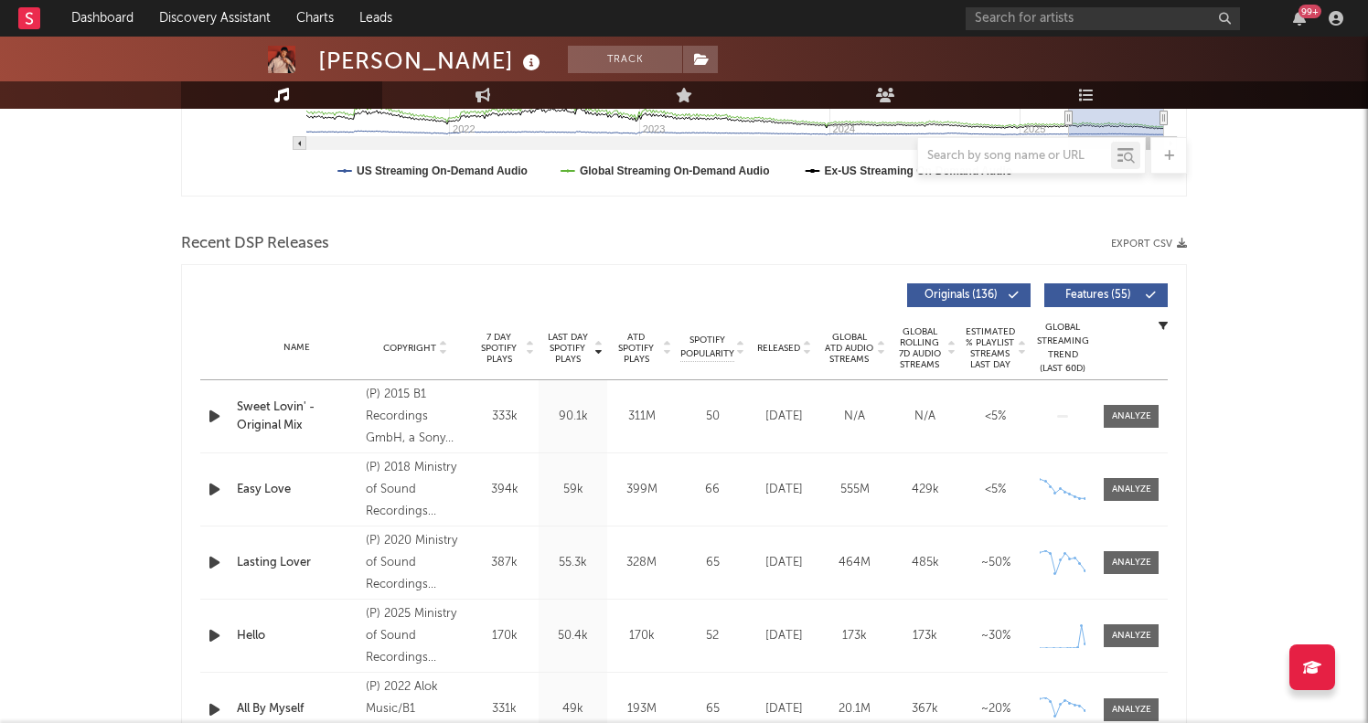
scroll to position [657, 0]
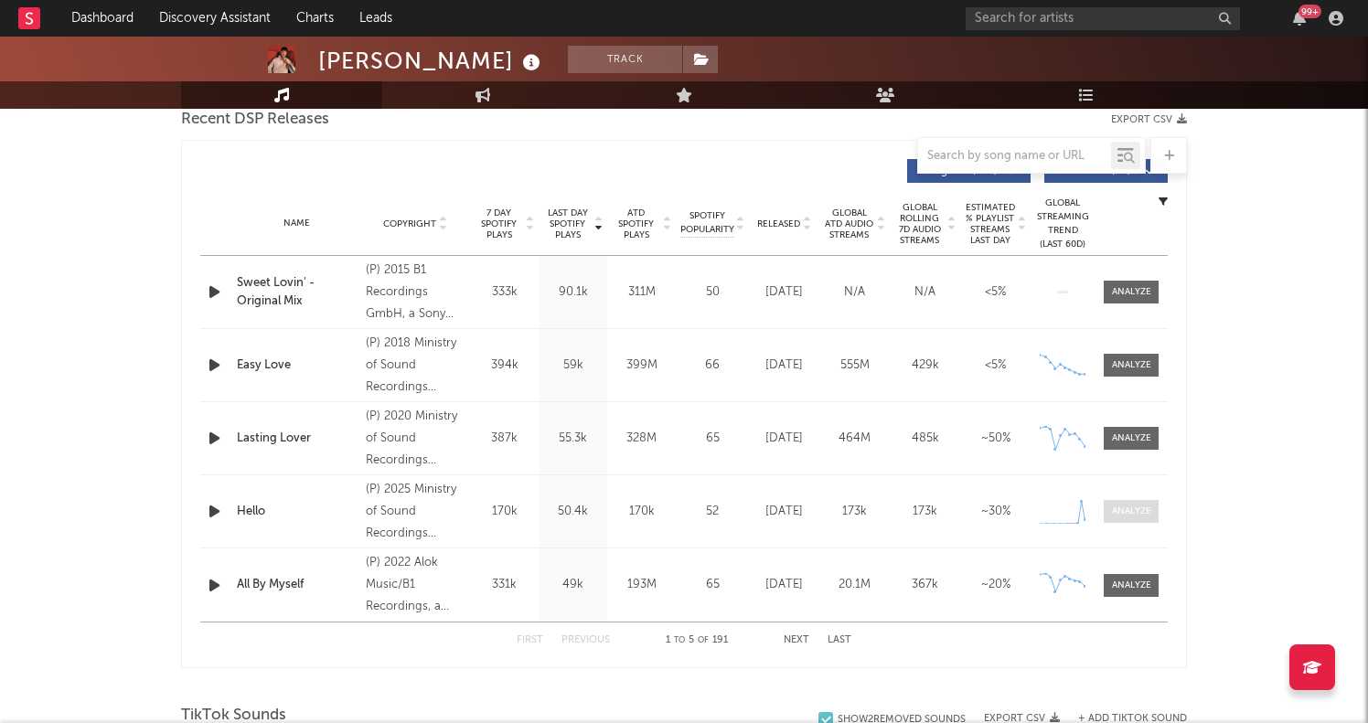
click at [1128, 516] on div at bounding box center [1131, 512] width 39 height 14
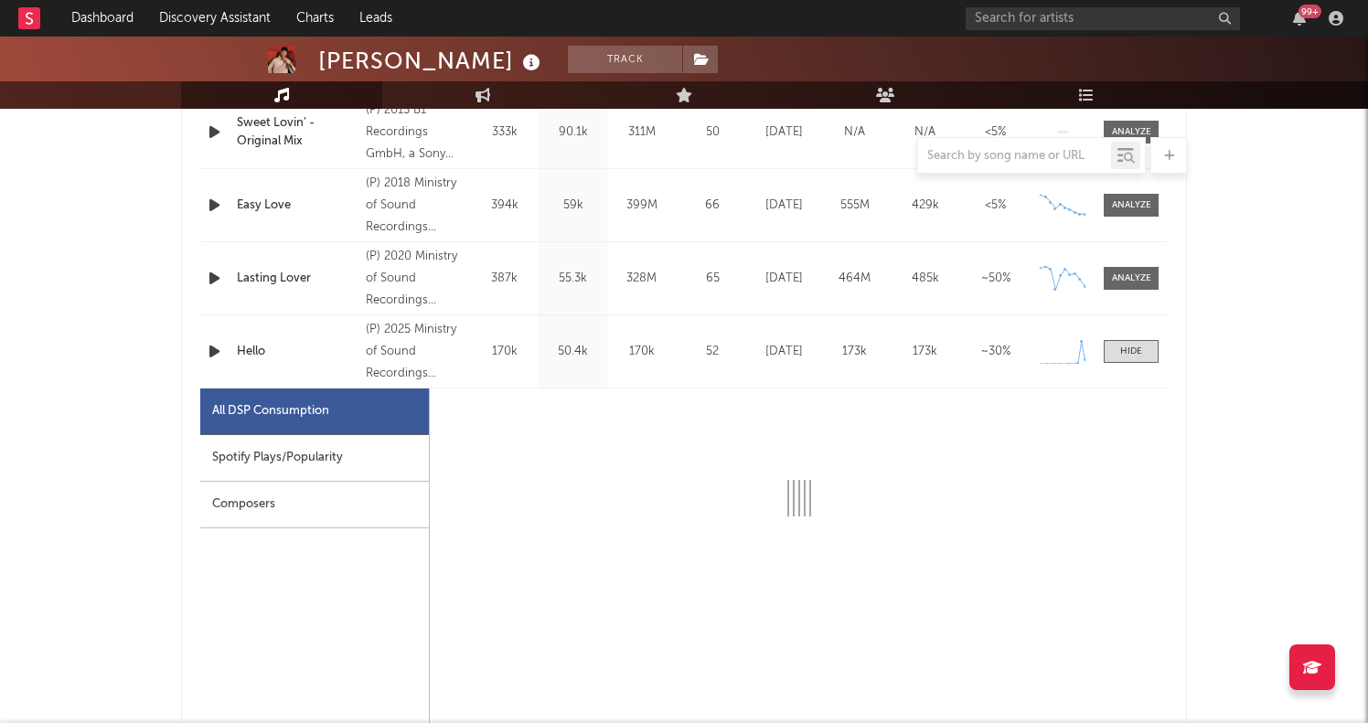
select select "1w"
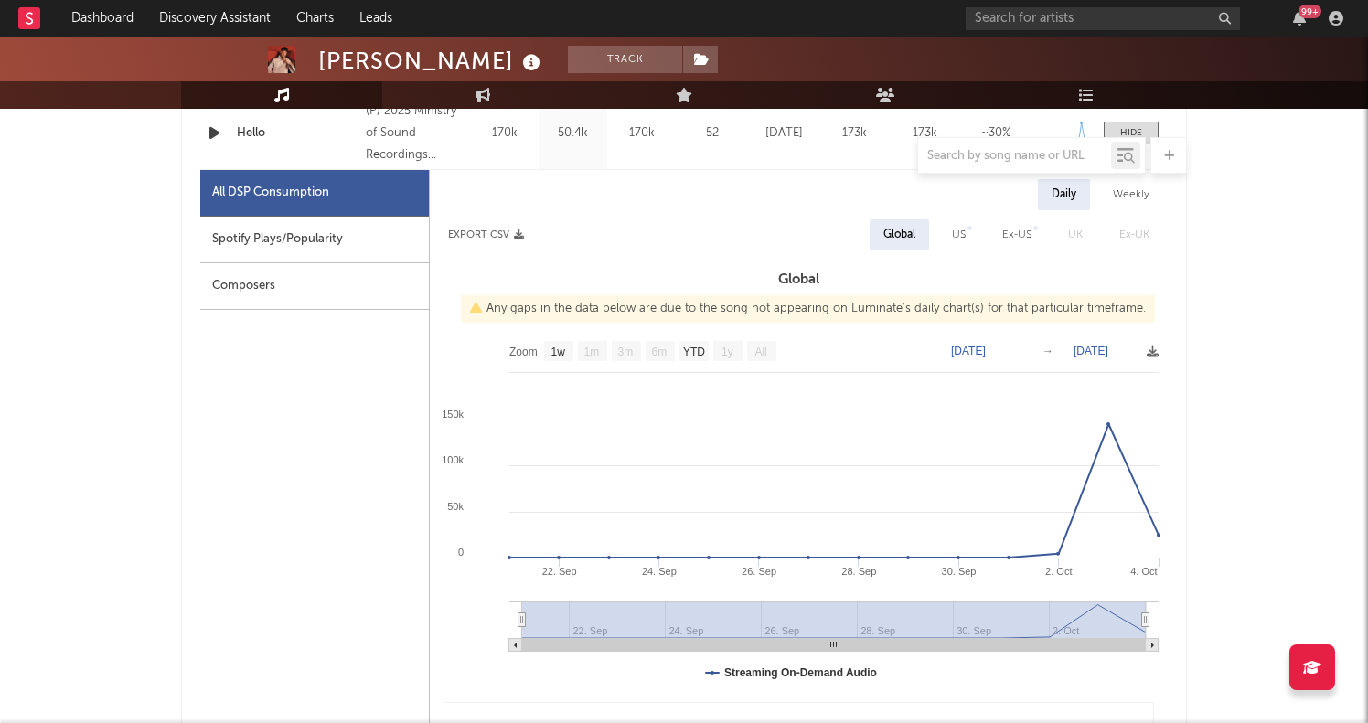
scroll to position [991, 0]
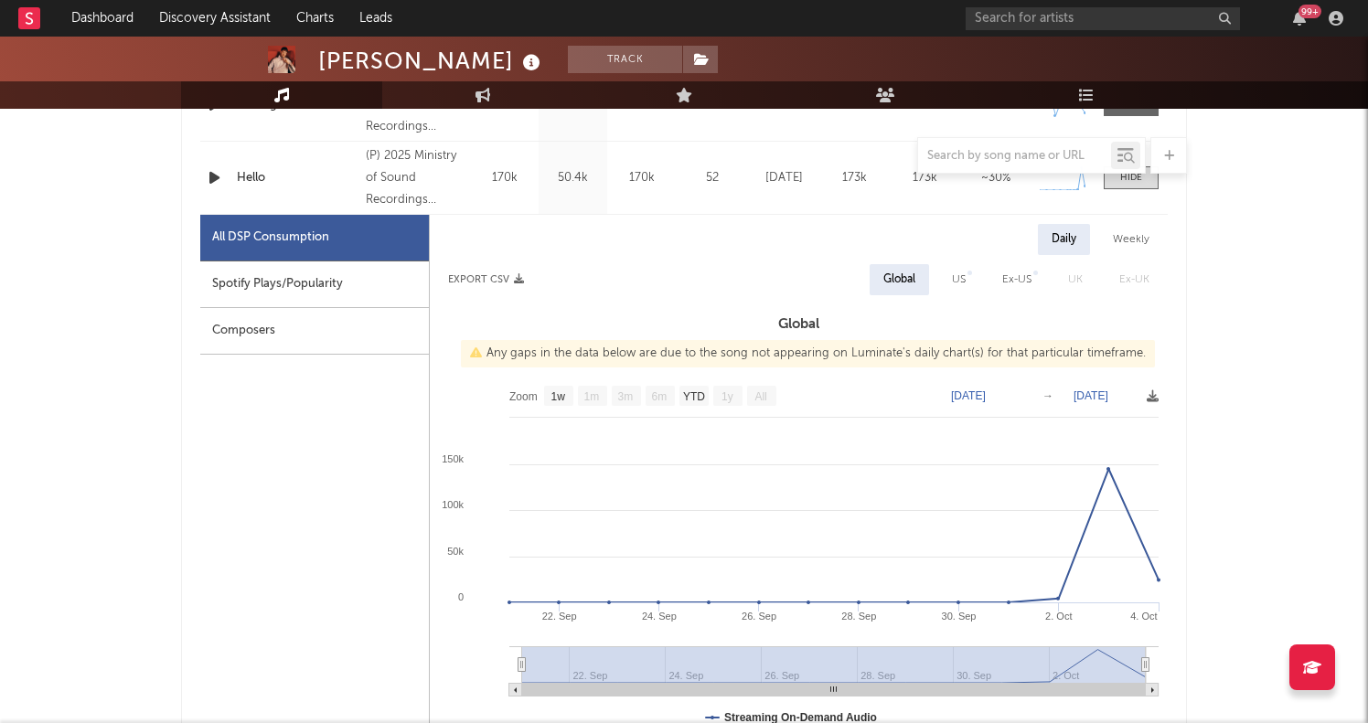
click at [1139, 230] on div "Weekly" at bounding box center [1131, 239] width 64 height 31
select select "1w"
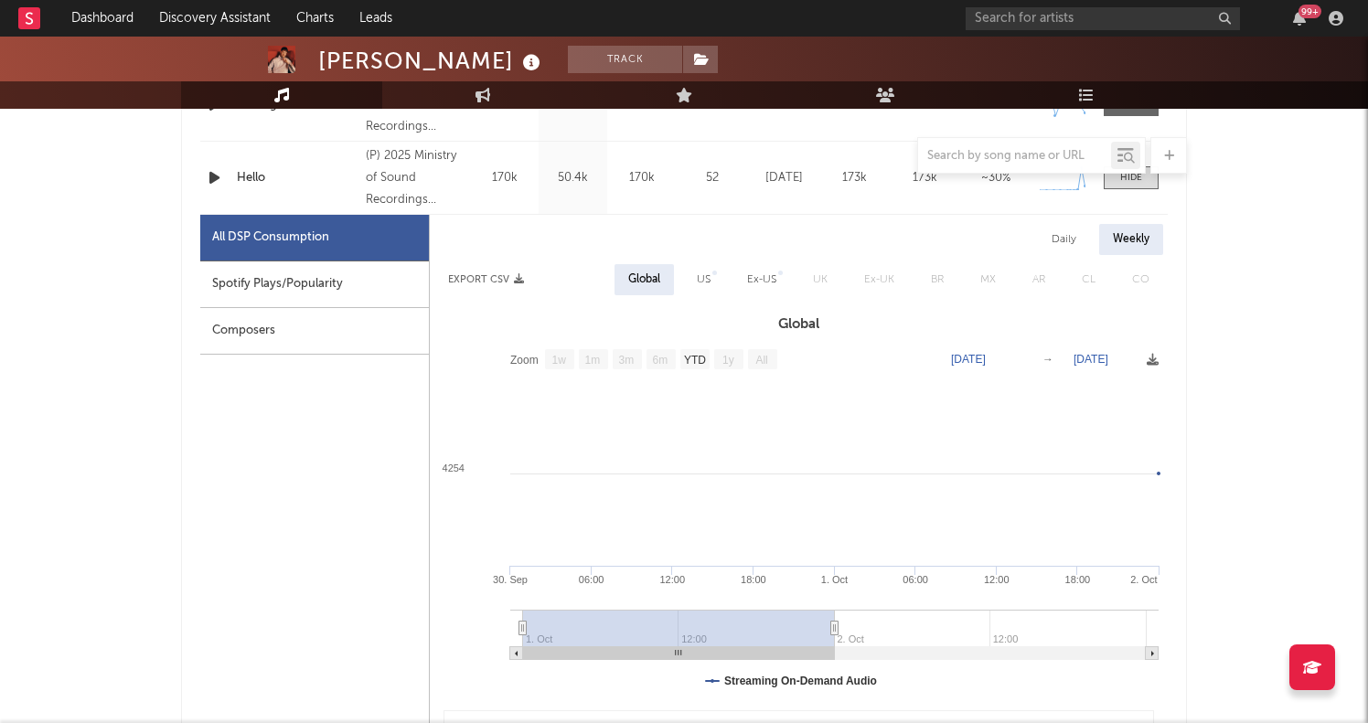
click at [1059, 249] on div "Daily" at bounding box center [1064, 239] width 52 height 31
select select "1w"
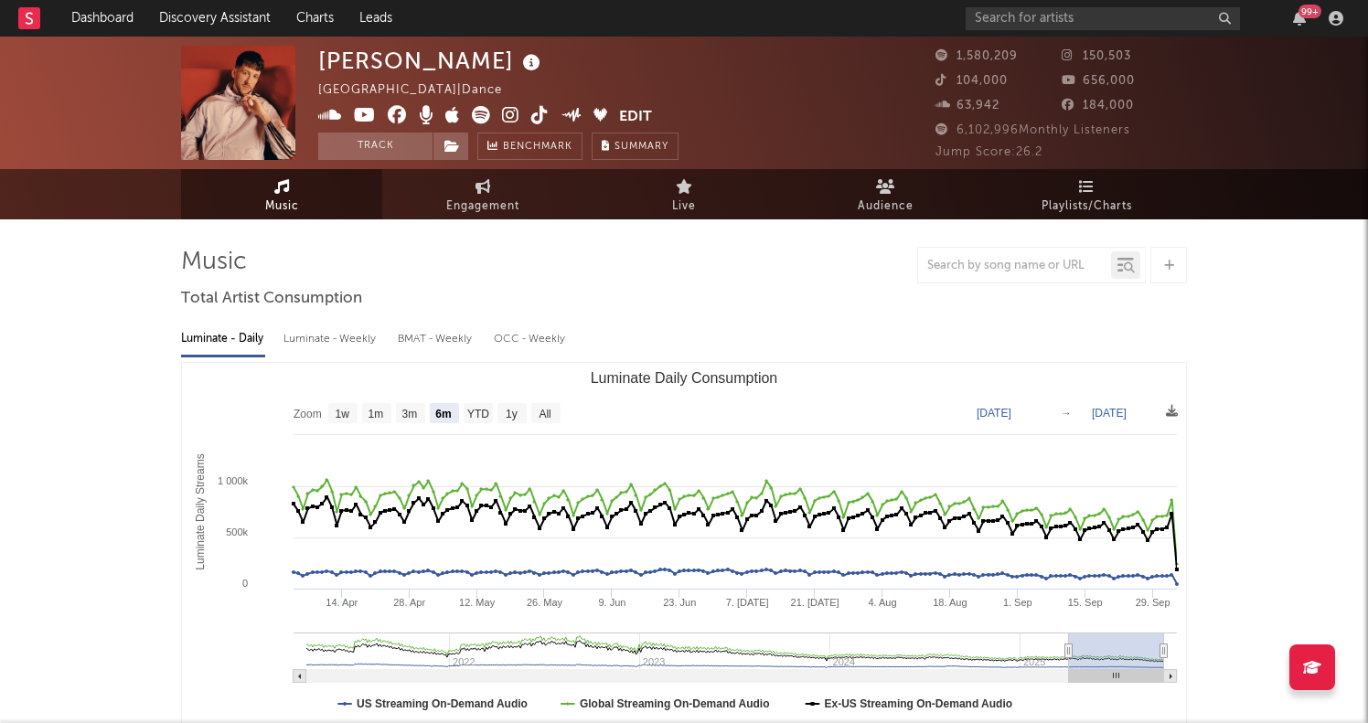
scroll to position [0, 0]
click at [191, 11] on link "Discovery Assistant" at bounding box center [214, 18] width 137 height 37
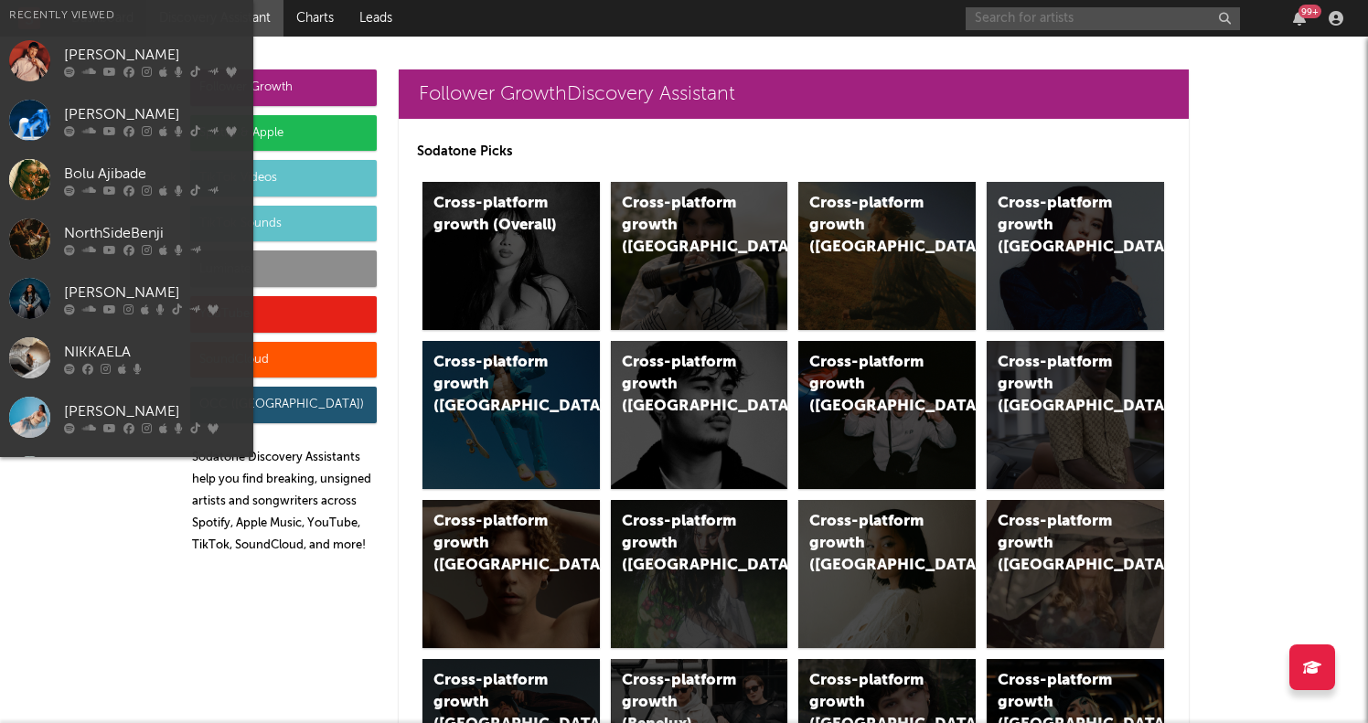
click at [993, 16] on input "text" at bounding box center [1103, 18] width 274 height 23
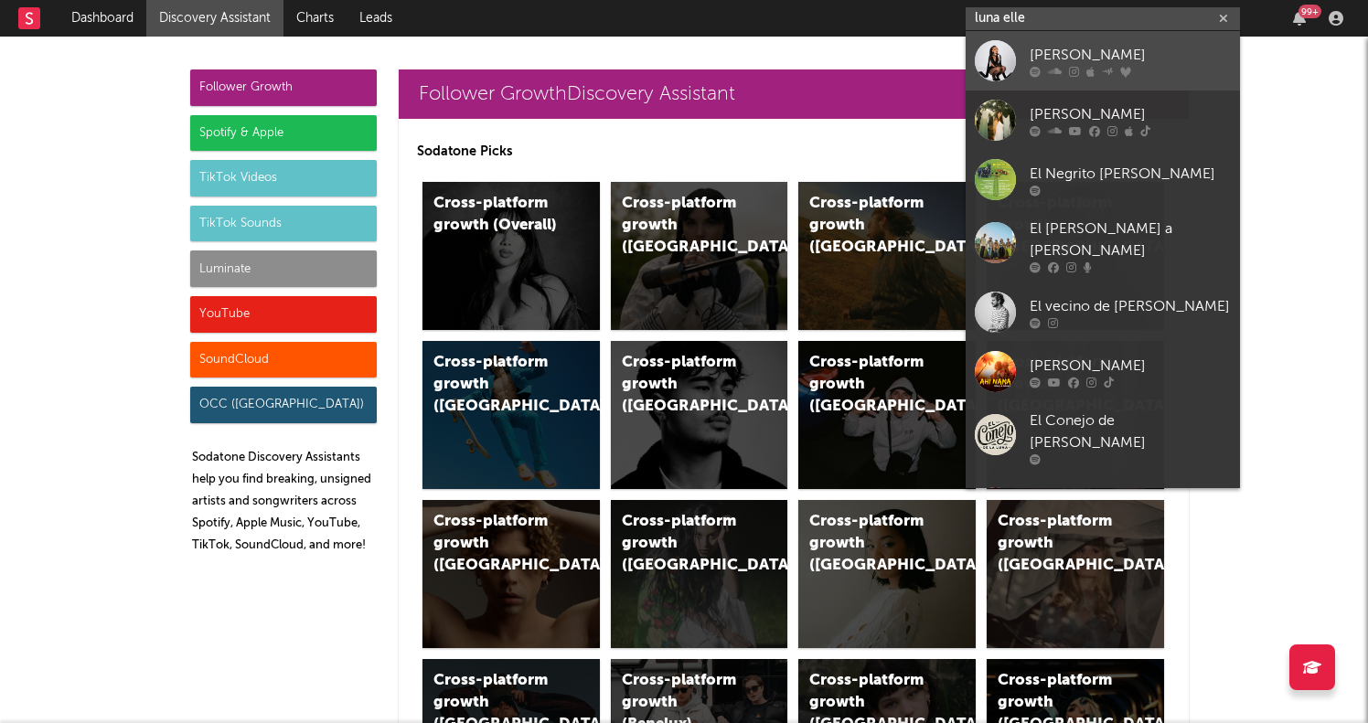
type input "luna elle"
click at [1062, 57] on div "[PERSON_NAME]" at bounding box center [1130, 55] width 201 height 22
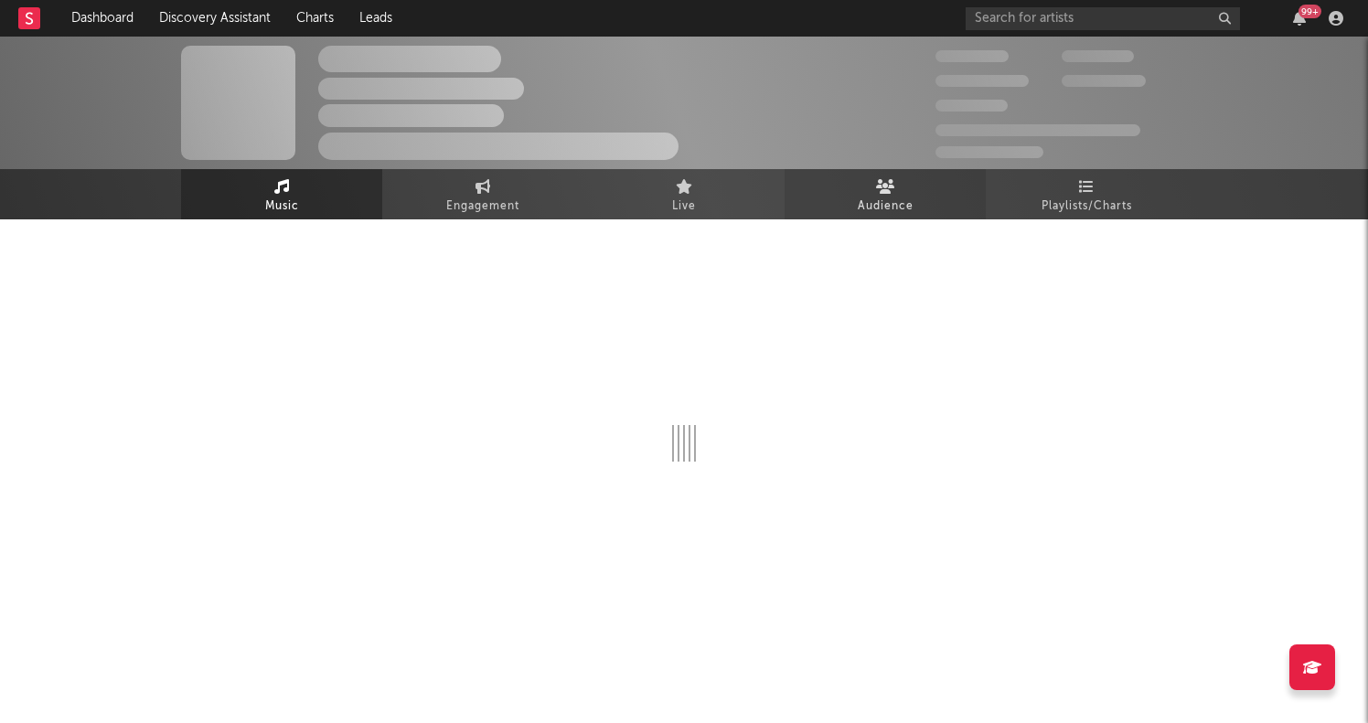
select select "6m"
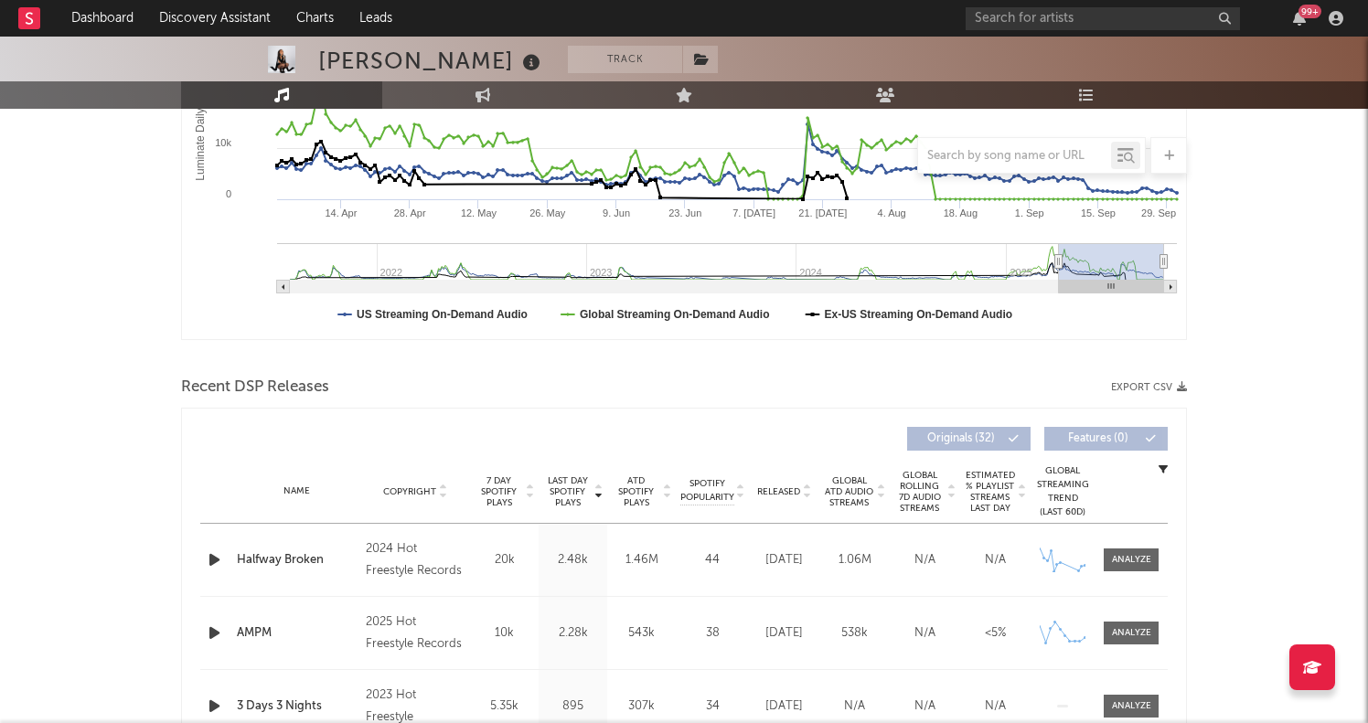
scroll to position [570, 0]
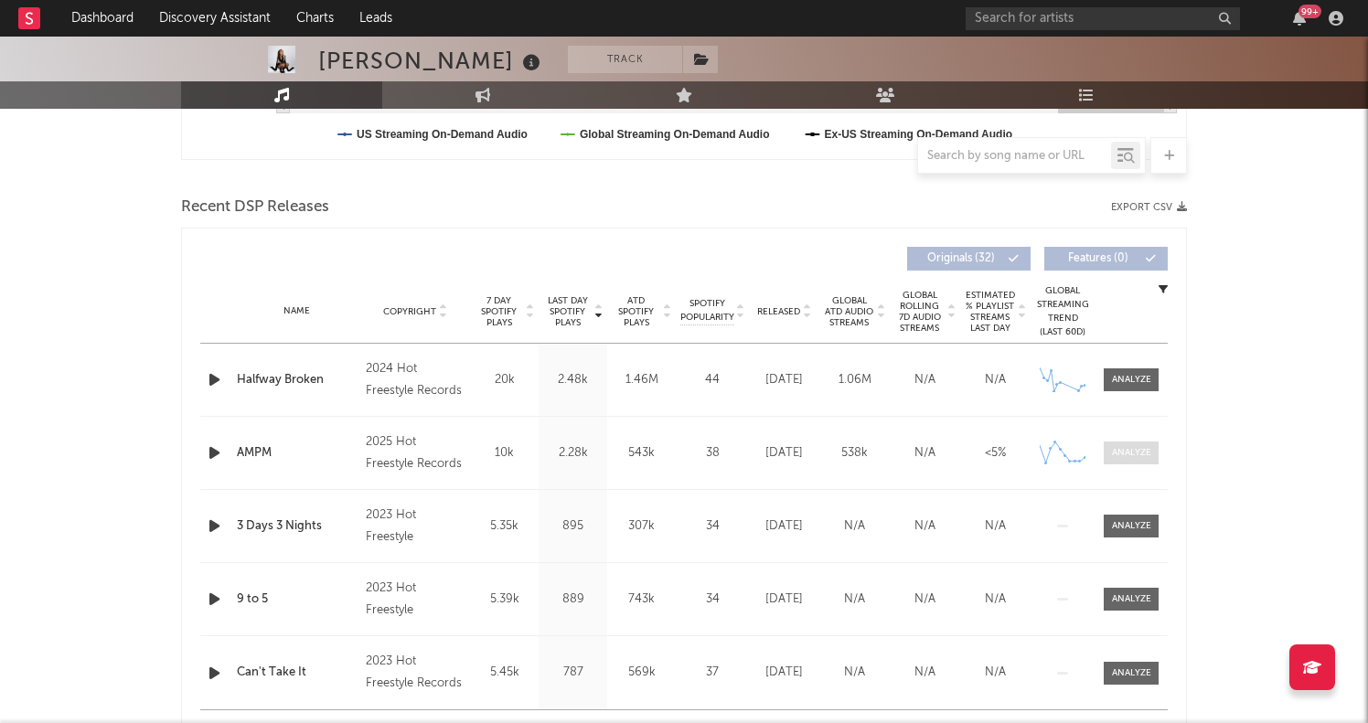
click at [1129, 454] on div at bounding box center [1131, 453] width 39 height 14
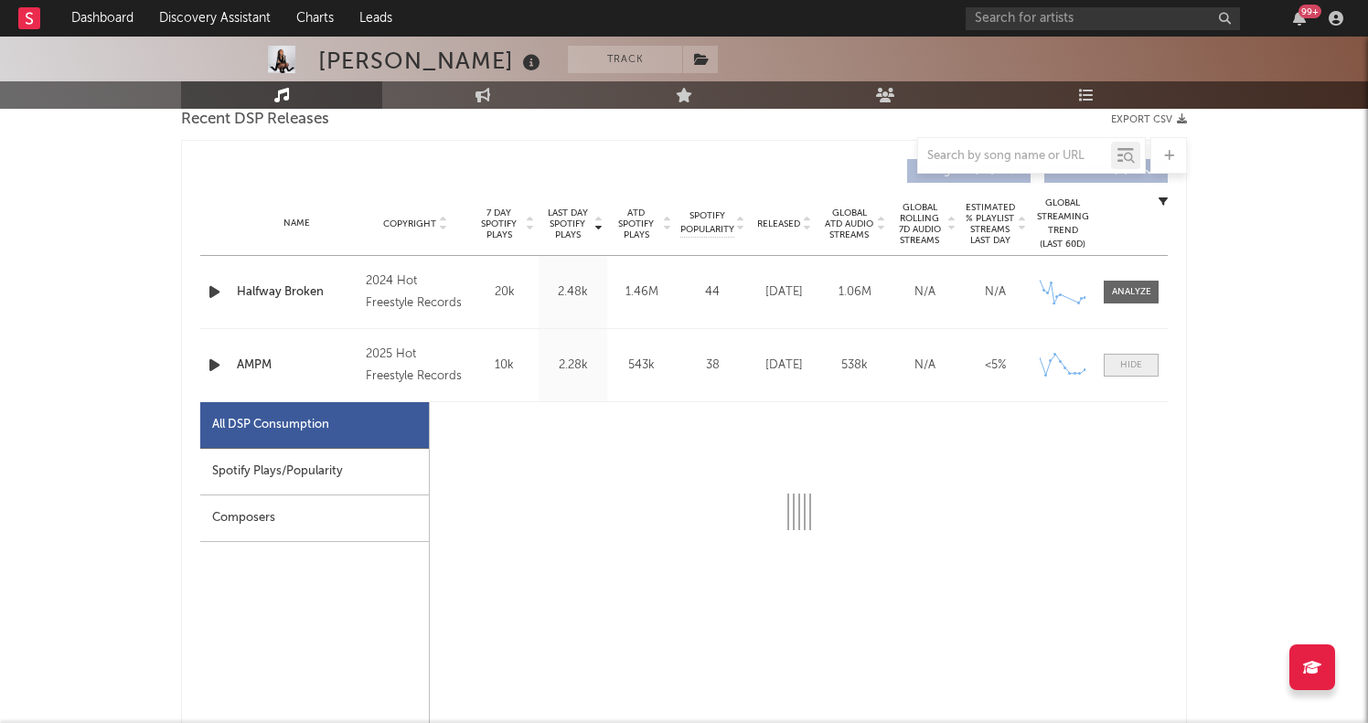
scroll to position [703, 0]
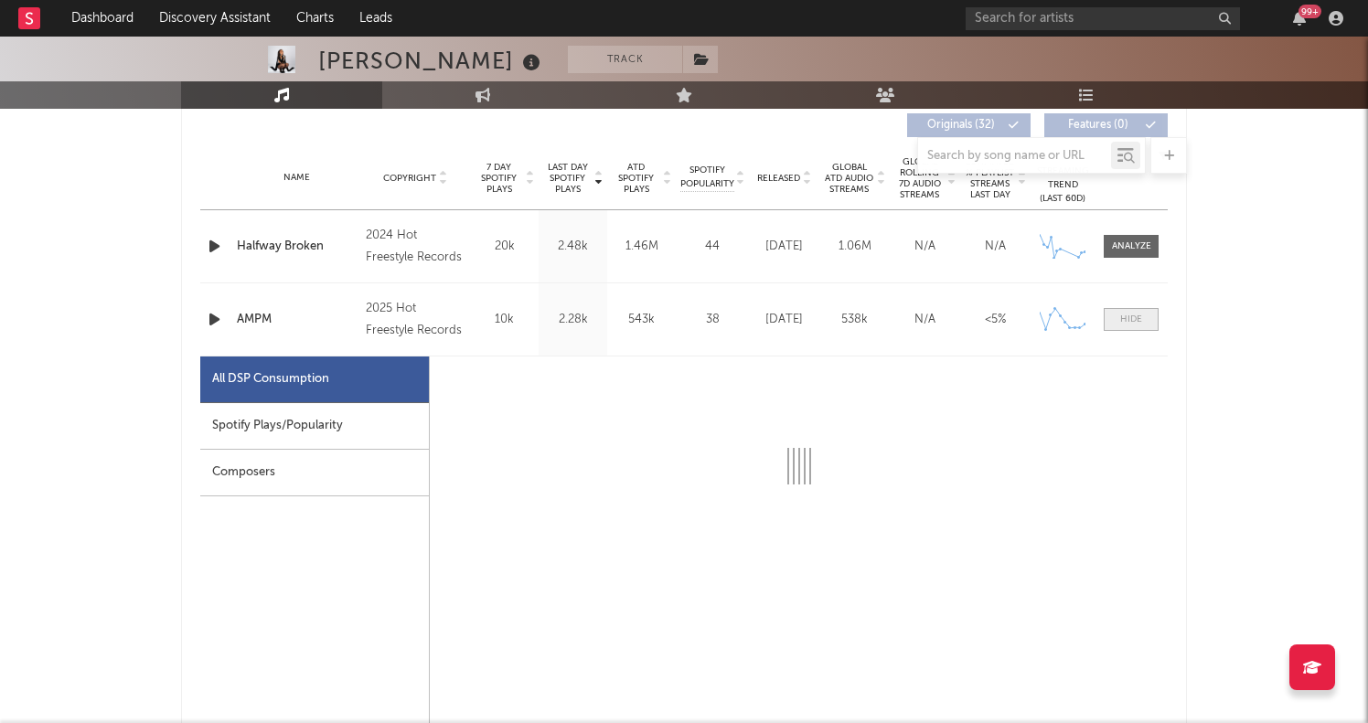
select select "6m"
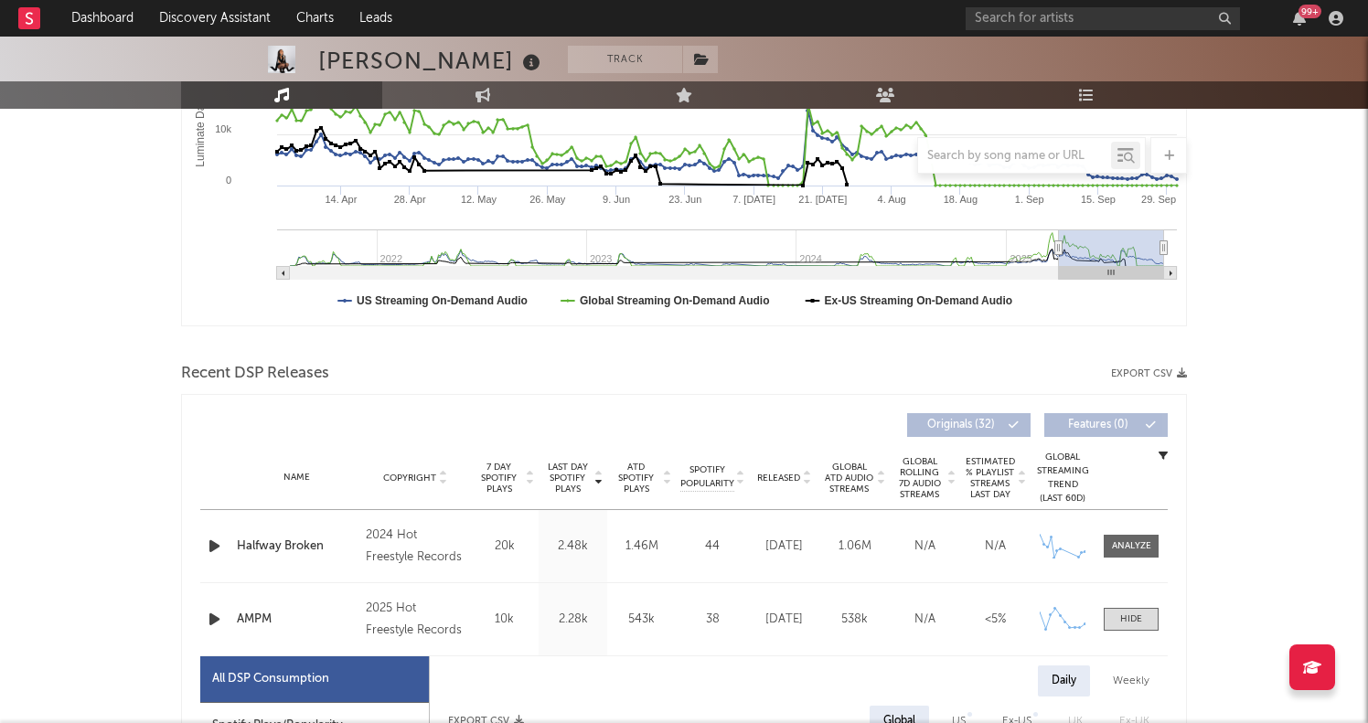
scroll to position [345, 0]
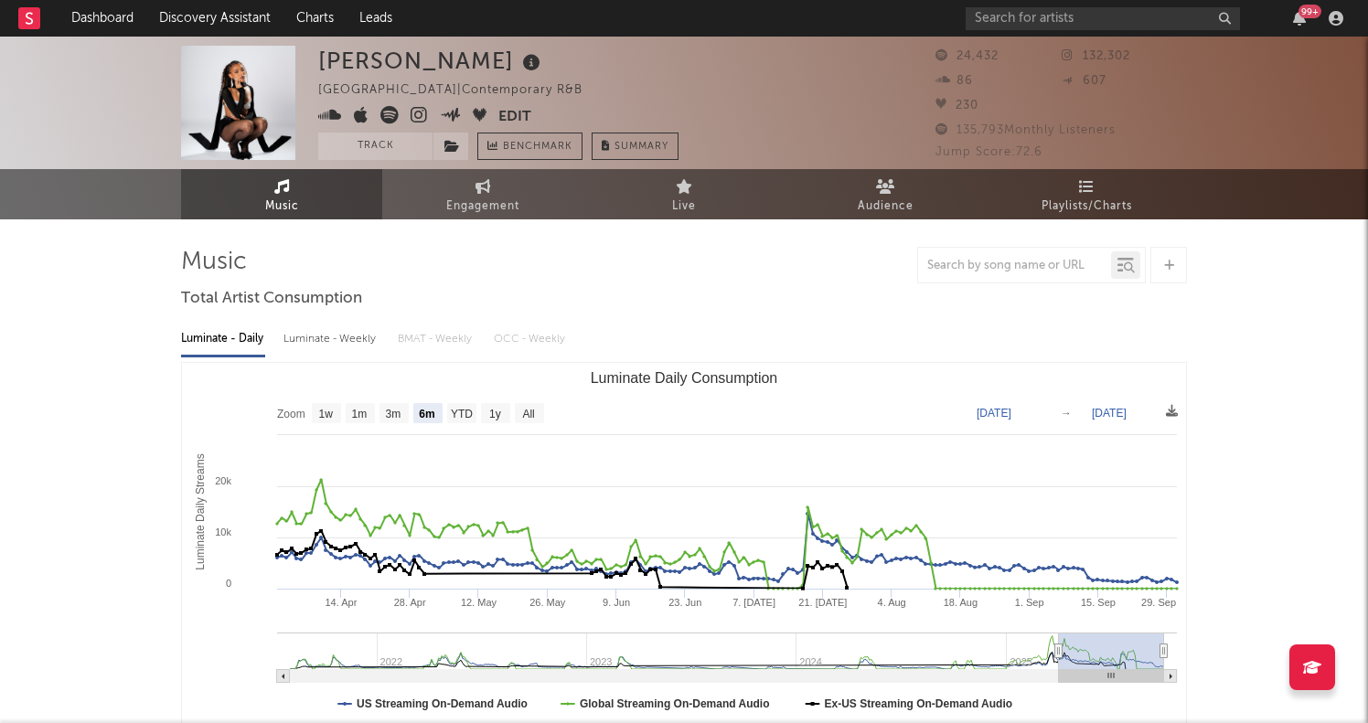
scroll to position [0, 0]
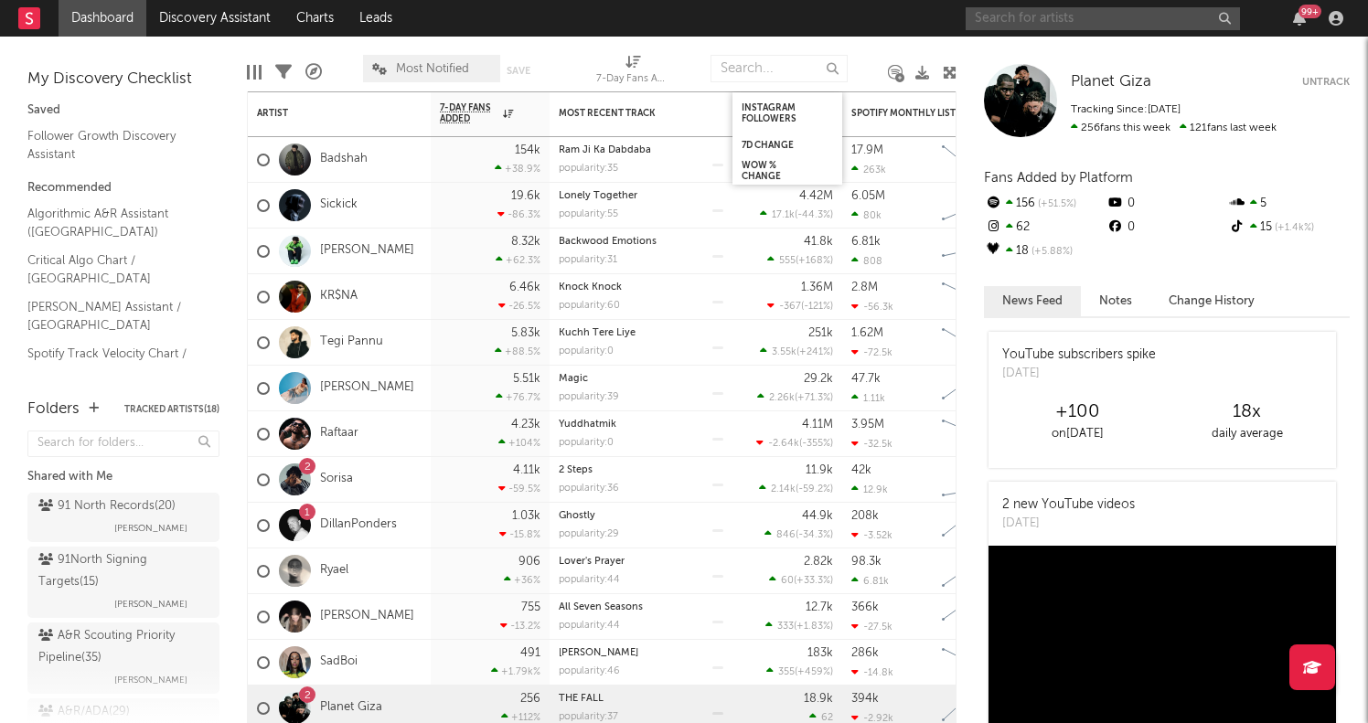
click at [1038, 14] on input "text" at bounding box center [1103, 18] width 274 height 23
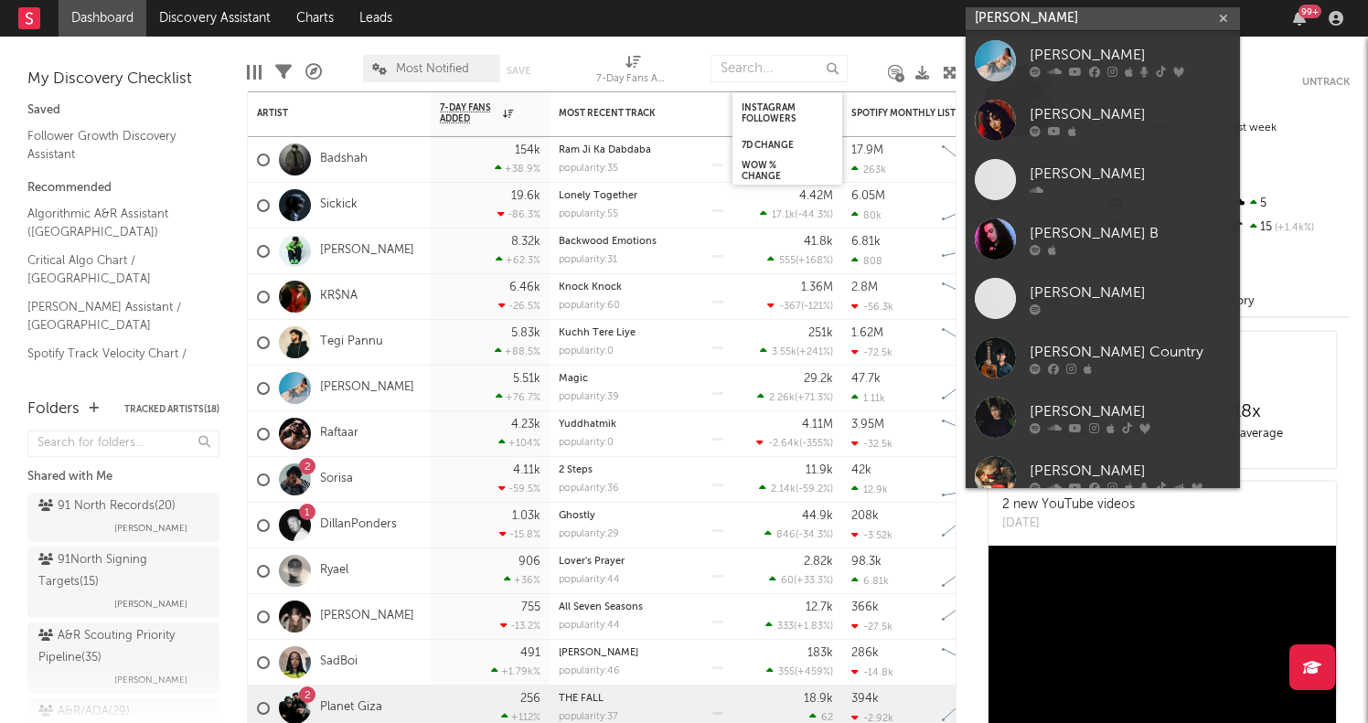
type input "[PERSON_NAME]"
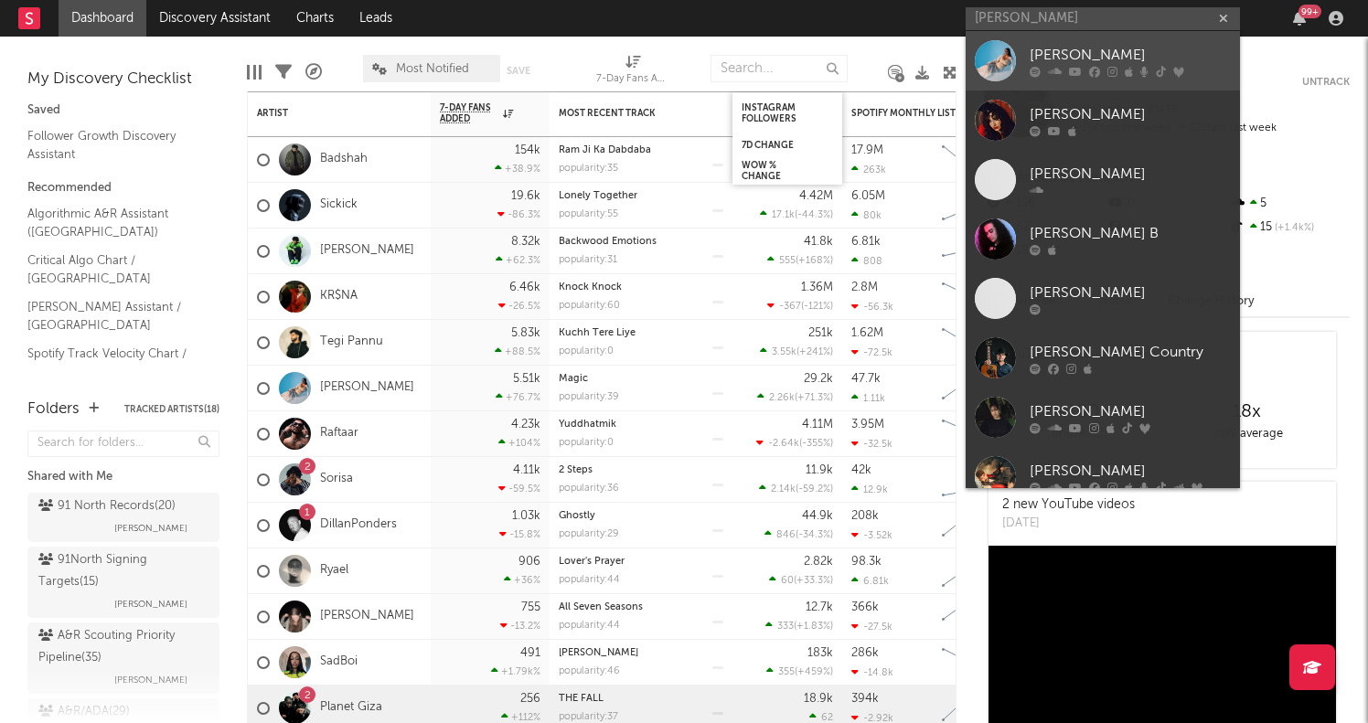
drag, startPoint x: 1038, startPoint y: 14, endPoint x: 1083, endPoint y: 64, distance: 67.4
click at [1083, 64] on div "[PERSON_NAME]" at bounding box center [1130, 55] width 201 height 22
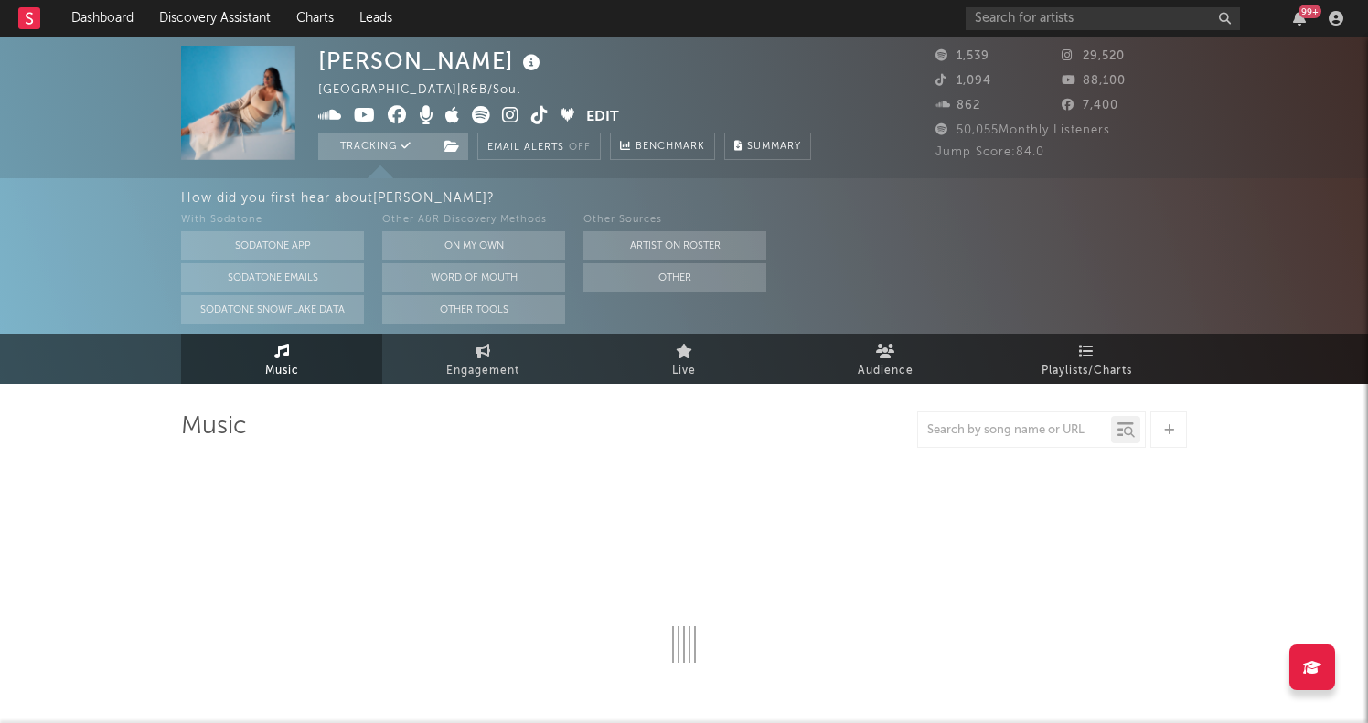
select select "1w"
